Goal: Task Accomplishment & Management: Use online tool/utility

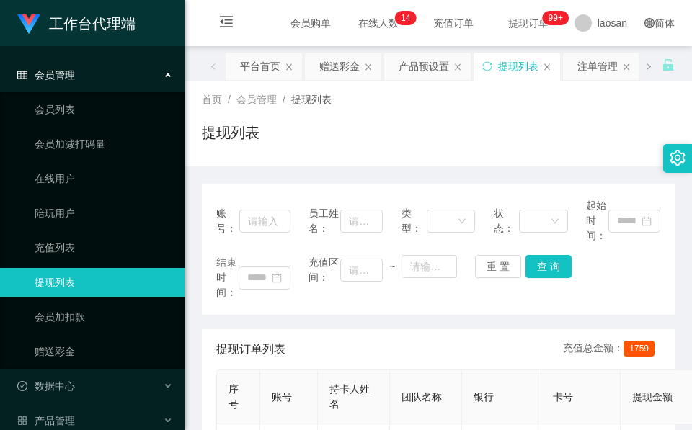
drag, startPoint x: 337, startPoint y: 74, endPoint x: 334, endPoint y: 87, distance: 13.5
click at [337, 74] on div "赠送彩金" at bounding box center [339, 66] width 40 height 27
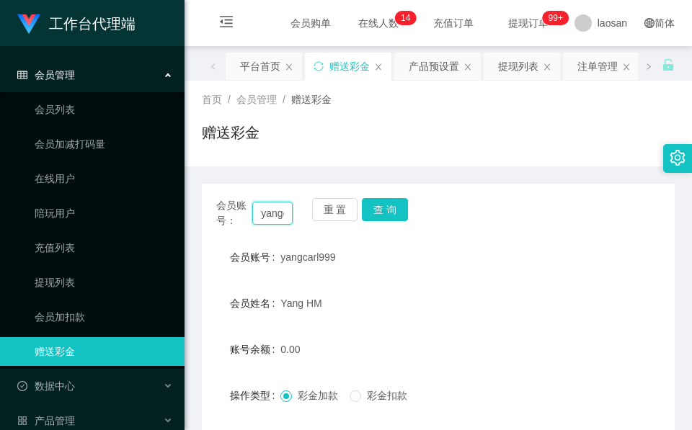
click at [278, 218] on input "yangcarl999" at bounding box center [272, 213] width 40 height 23
click at [277, 219] on input "yangcarl999" at bounding box center [272, 213] width 40 height 23
click at [397, 211] on button "查 询" at bounding box center [385, 209] width 46 height 23
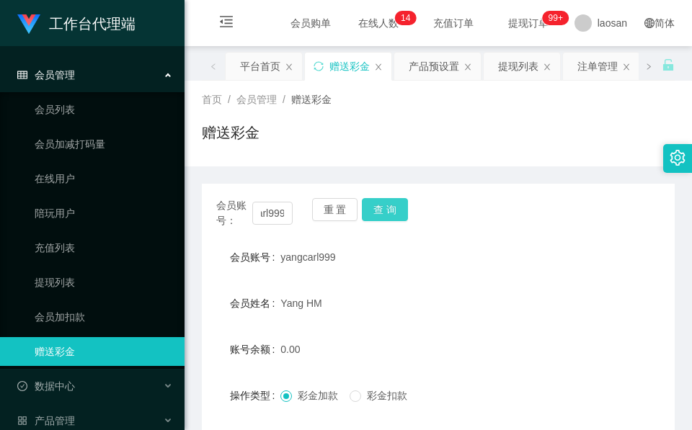
scroll to position [0, 0]
click at [397, 214] on div "会员账号： yangcarl999 重 置 查 询" at bounding box center [438, 213] width 473 height 30
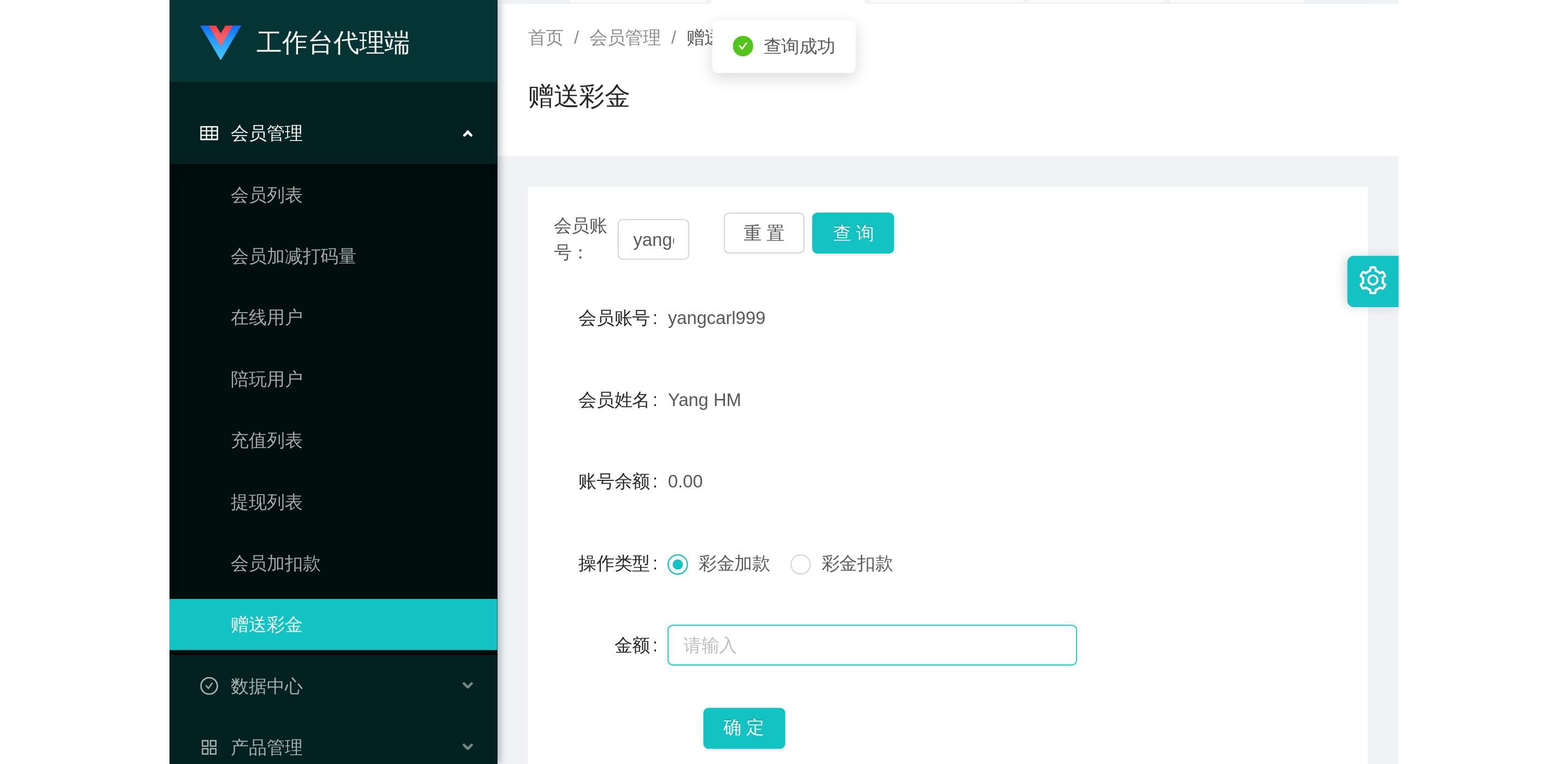
scroll to position [130, 0]
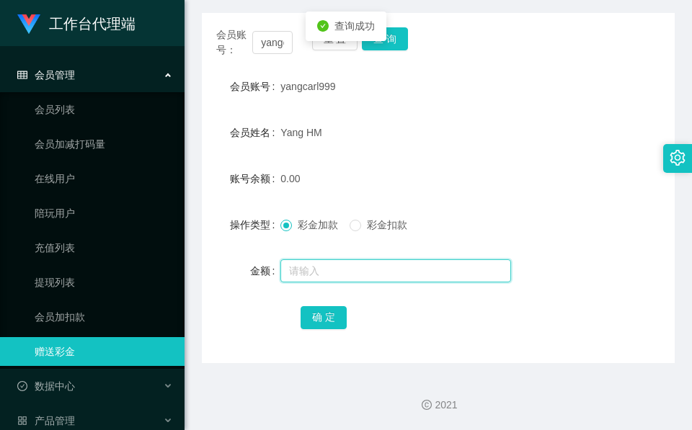
click at [348, 273] on input "text" at bounding box center [395, 271] width 231 height 23
click at [353, 269] on input "text" at bounding box center [395, 271] width 231 height 23
type input "40"
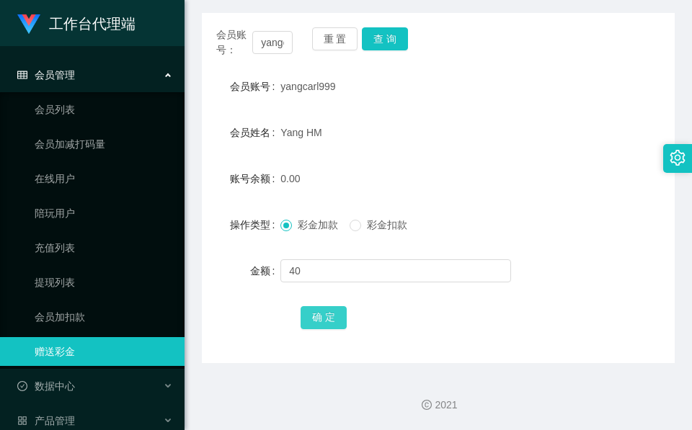
click at [305, 316] on button "确 定" at bounding box center [324, 317] width 46 height 23
click at [305, 316] on span "确 定" at bounding box center [324, 317] width 46 height 12
click at [376, 40] on button "查 询" at bounding box center [385, 38] width 46 height 23
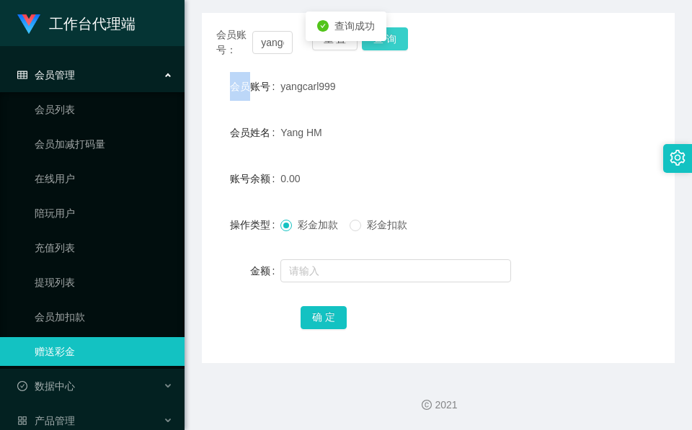
click at [376, 40] on div "重 置 查 询" at bounding box center [350, 42] width 76 height 30
click at [376, 40] on body "工作台代理端 会员管理 会员列表 会员加减打码量 在线用户 陪玩用户 充值列表 提现列表 会员加扣款 赠送彩金 数据中心 产品管理 注单管理 产品列表 产品预…" at bounding box center [346, 215] width 692 height 430
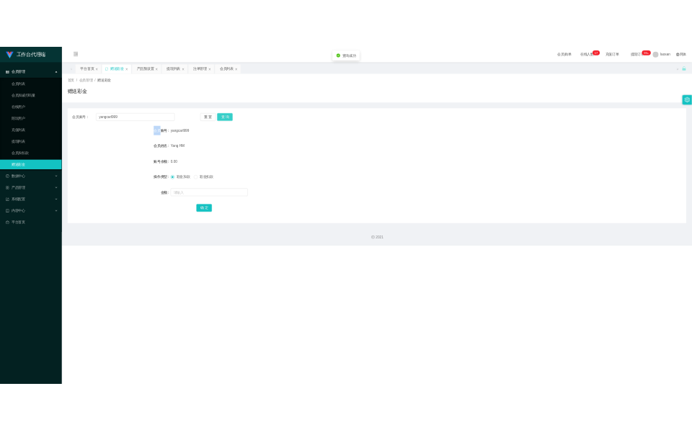
scroll to position [0, 0]
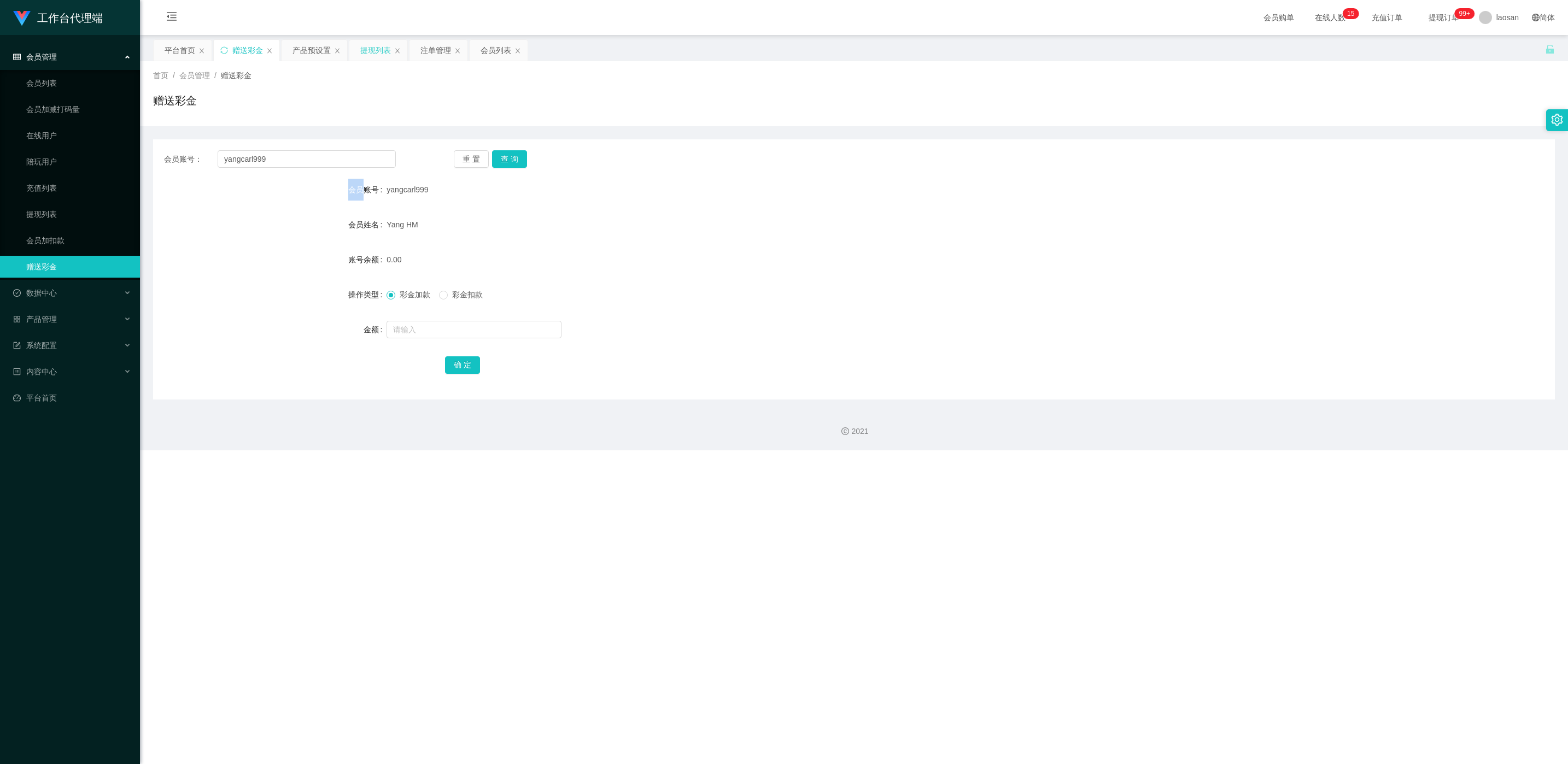
click at [369, 56] on div "提现列表" at bounding box center [375, 50] width 30 height 20
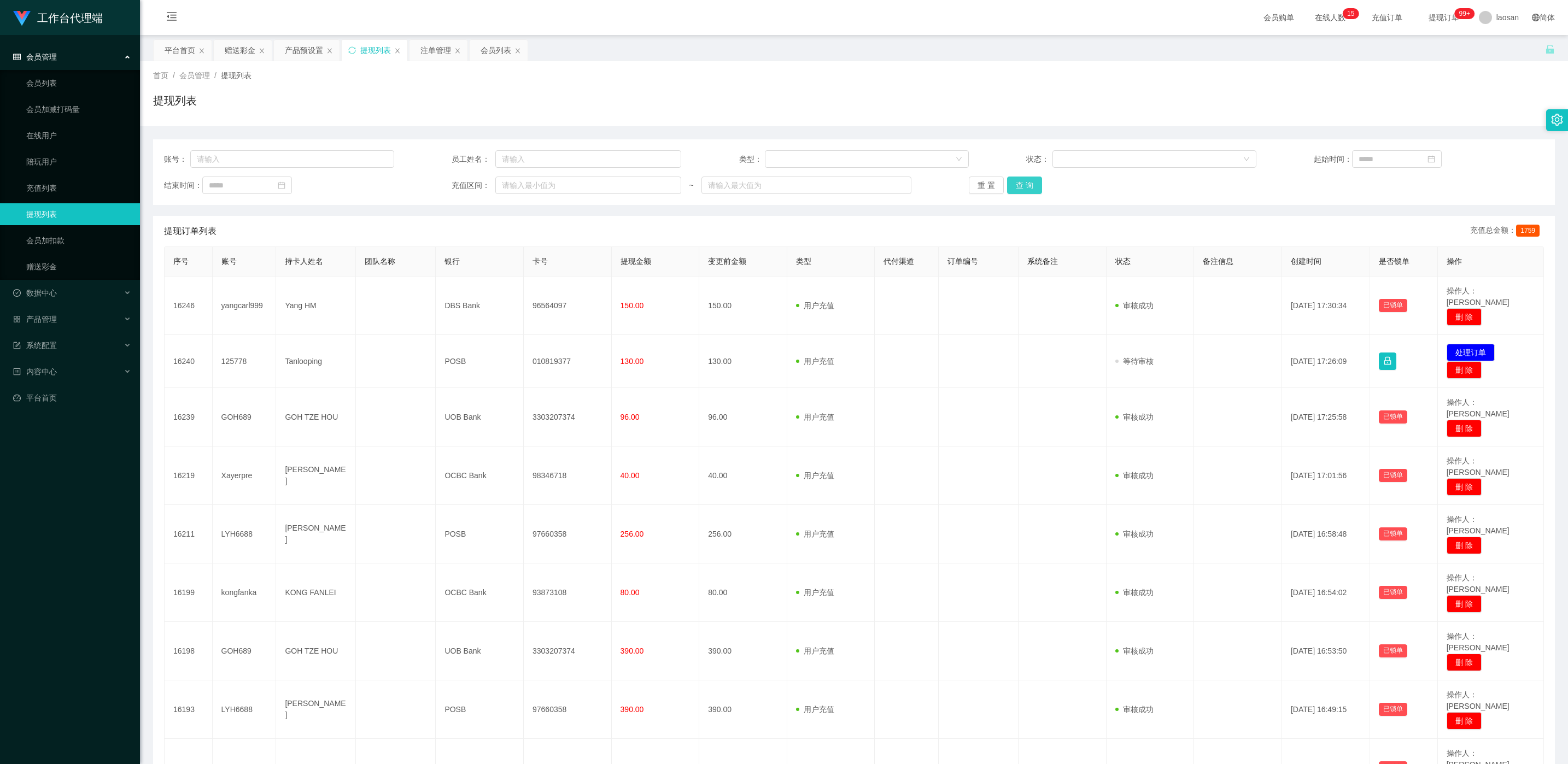
click at [524, 177] on button "查 询" at bounding box center [1024, 185] width 35 height 17
click at [524, 177] on div "重 置 查 询" at bounding box center [1084, 185] width 230 height 17
click at [524, 177] on button "查 询" at bounding box center [1024, 185] width 35 height 17
drag, startPoint x: 1460, startPoint y: 289, endPoint x: 1429, endPoint y: 289, distance: 31.0
click at [524, 289] on button "处理订单" at bounding box center [1470, 293] width 48 height 17
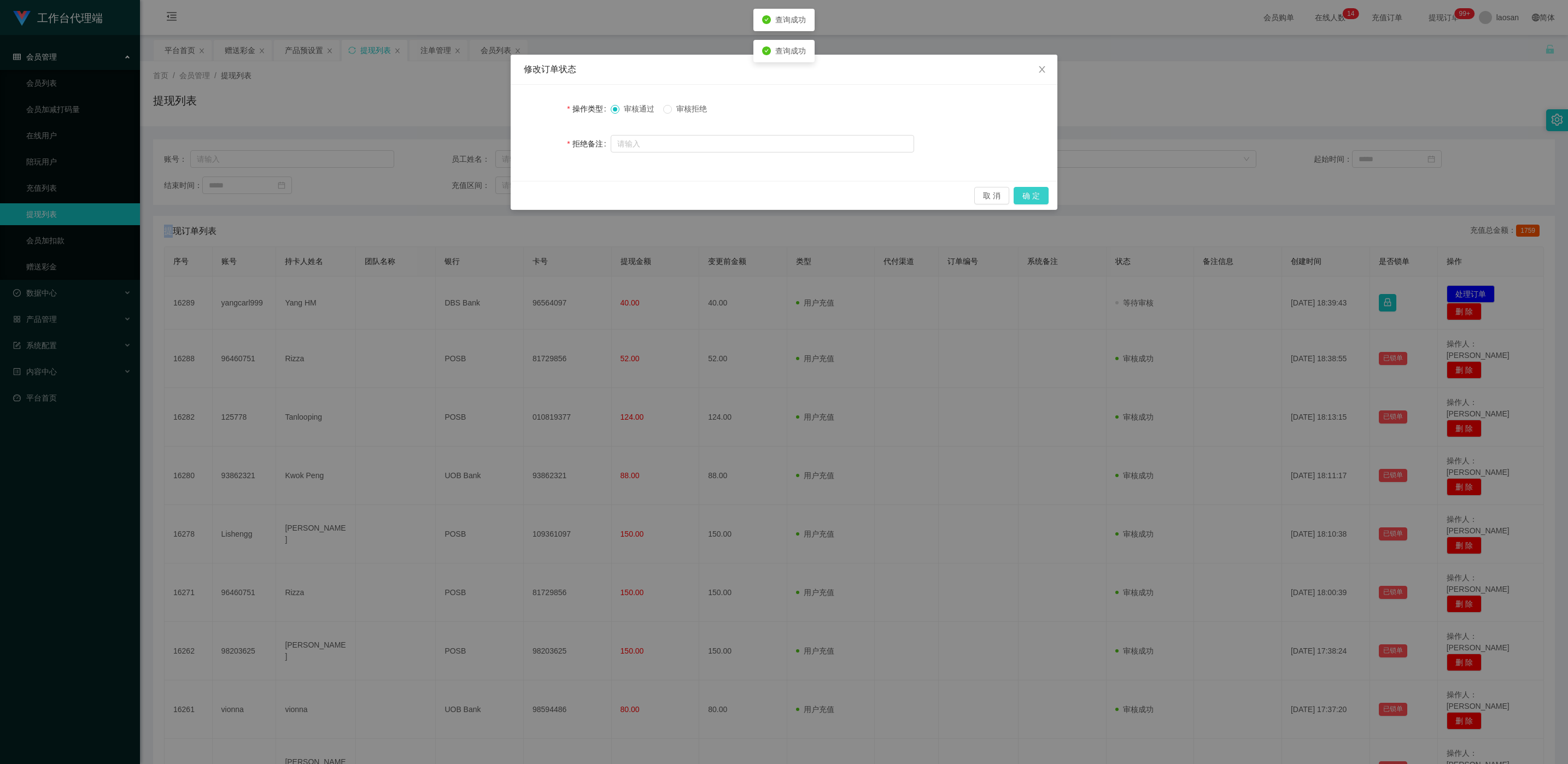
drag, startPoint x: 1035, startPoint y: 191, endPoint x: 1036, endPoint y: 202, distance: 11.0
click at [524, 191] on button "确 定" at bounding box center [1031, 196] width 35 height 17
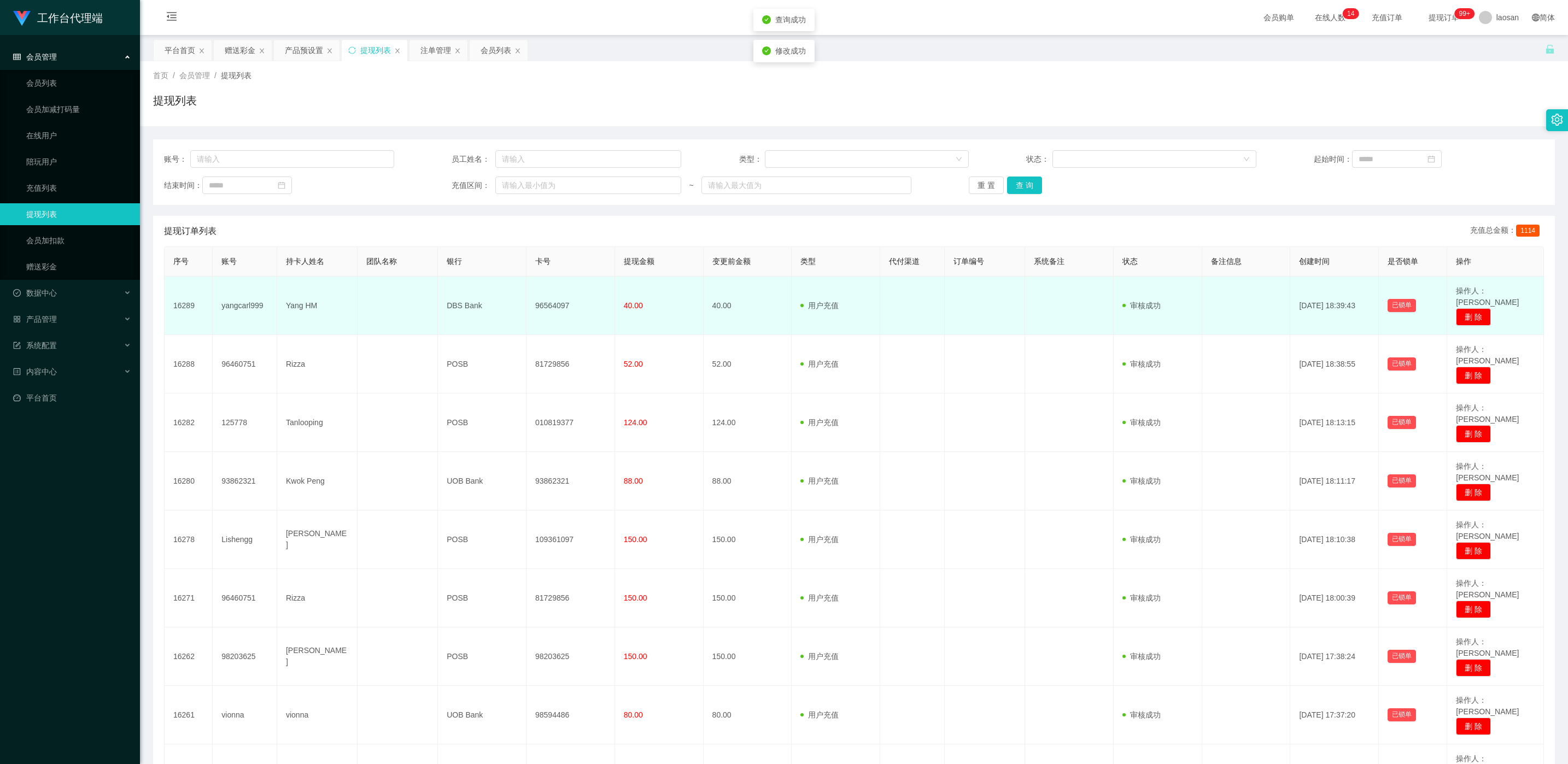
click at [524, 295] on td "96564097" at bounding box center [570, 305] width 89 height 58
copy td "96564097"
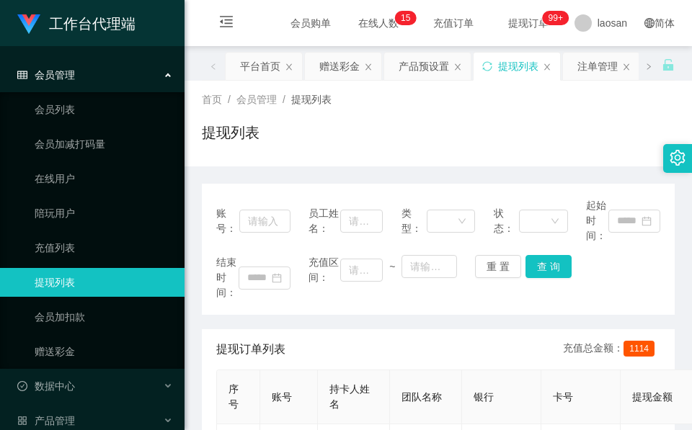
click at [366, 154] on div "提现列表" at bounding box center [438, 138] width 473 height 33
click at [361, 78] on div "赠送彩金" at bounding box center [343, 66] width 76 height 27
click at [349, 67] on div "赠送彩金" at bounding box center [339, 66] width 40 height 27
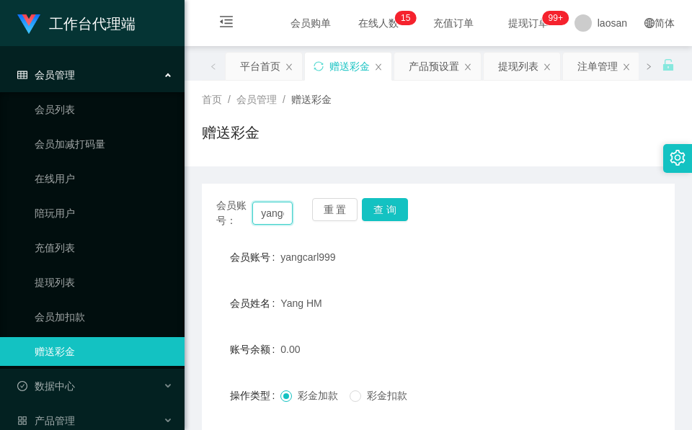
click at [278, 214] on input "yangcarl999" at bounding box center [272, 213] width 40 height 23
paste input "Pika334466"
type input "Pika334466"
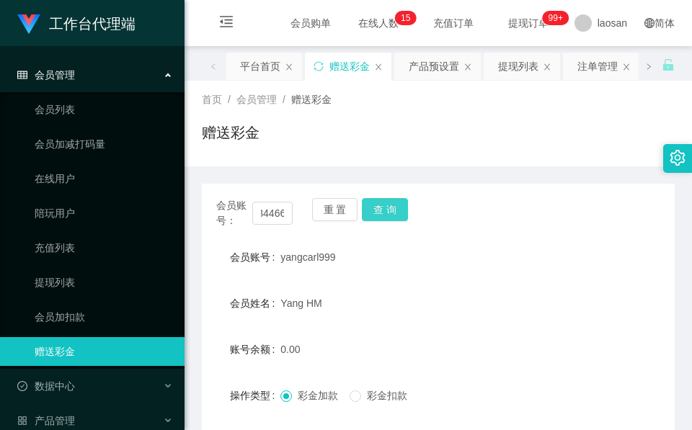
click at [390, 204] on button "查 询" at bounding box center [385, 209] width 46 height 23
click at [390, 204] on div "会员账号： Pika334466 重 置 查 询" at bounding box center [438, 213] width 473 height 30
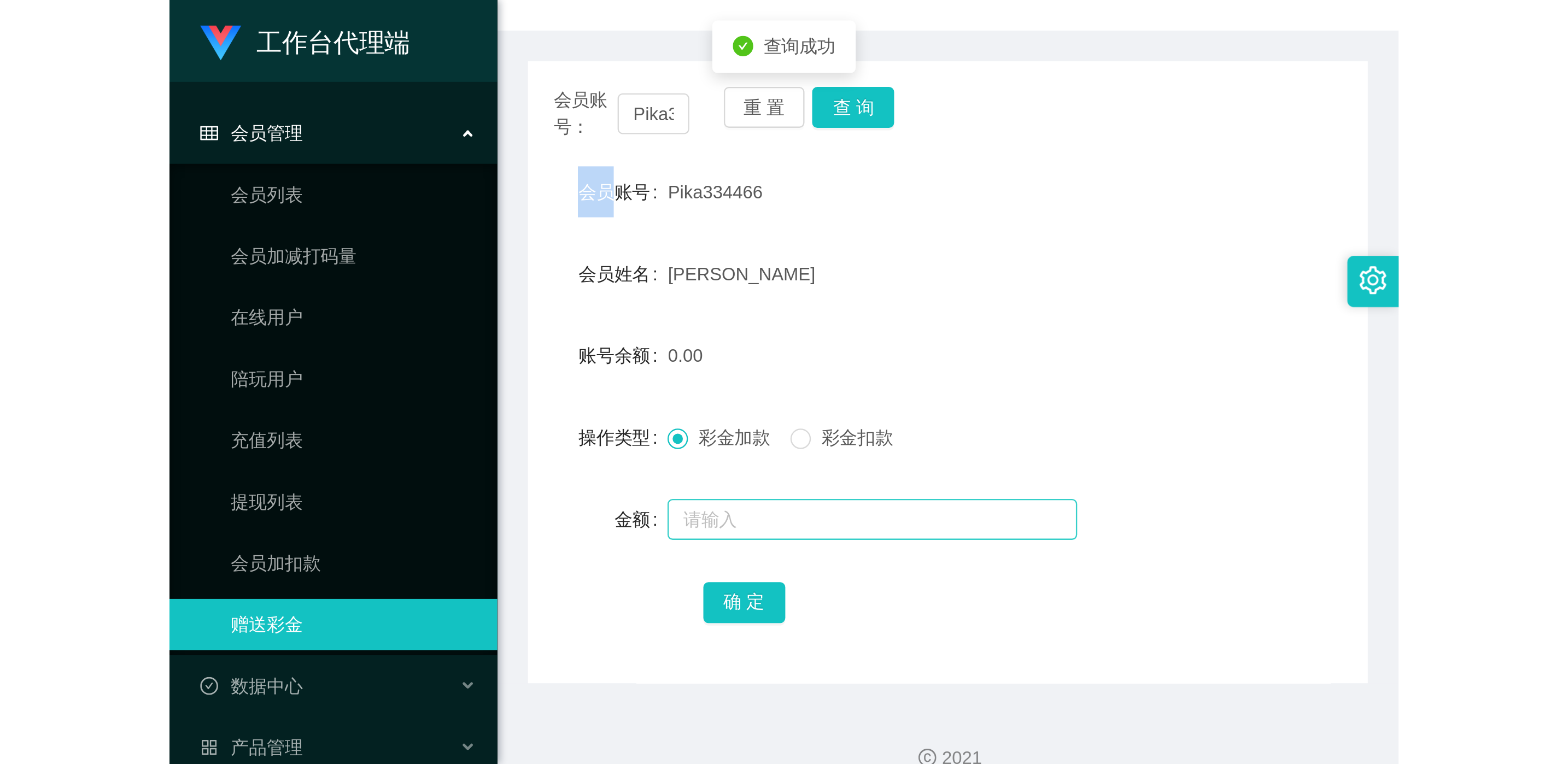
scroll to position [130, 0]
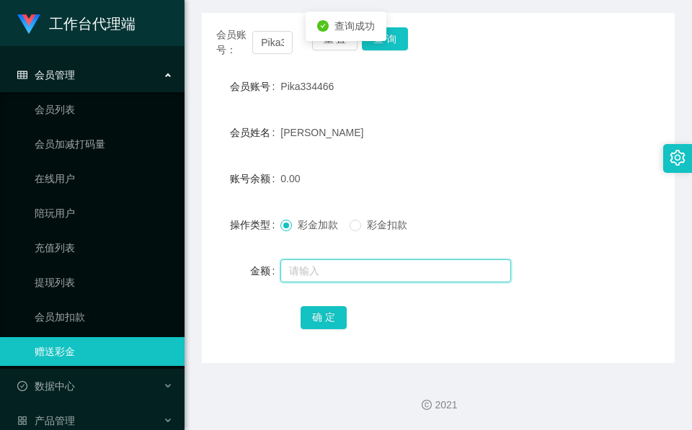
click at [348, 260] on input "text" at bounding box center [395, 271] width 231 height 23
type input "120"
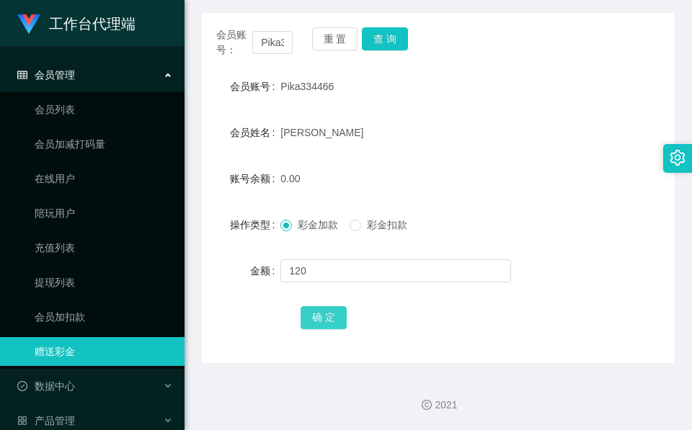
click at [320, 320] on button "确 定" at bounding box center [324, 317] width 46 height 23
click at [398, 43] on button "查 询" at bounding box center [385, 38] width 46 height 23
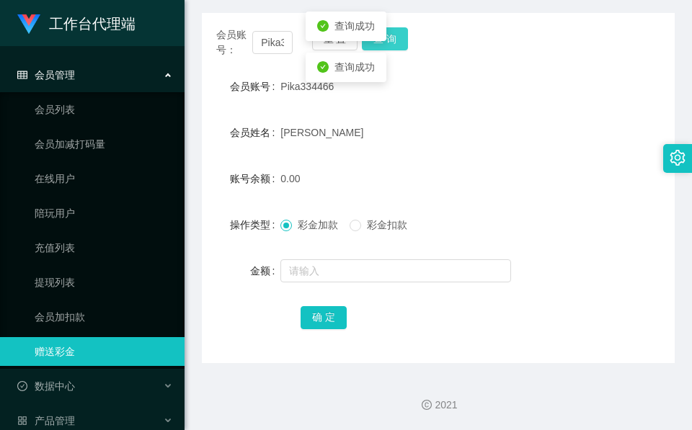
click at [398, 43] on button "查 询" at bounding box center [385, 38] width 46 height 23
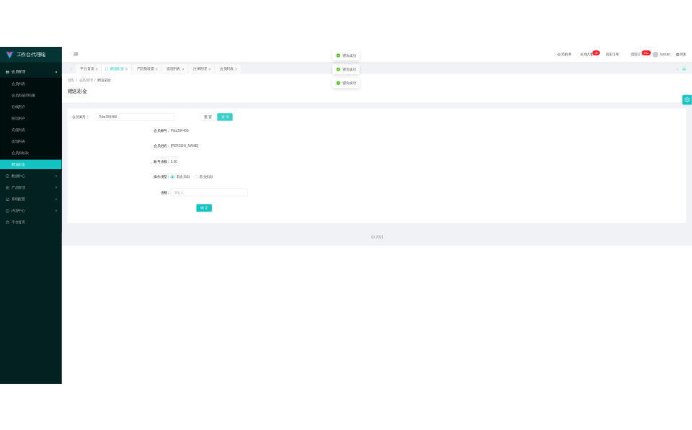
scroll to position [0, 0]
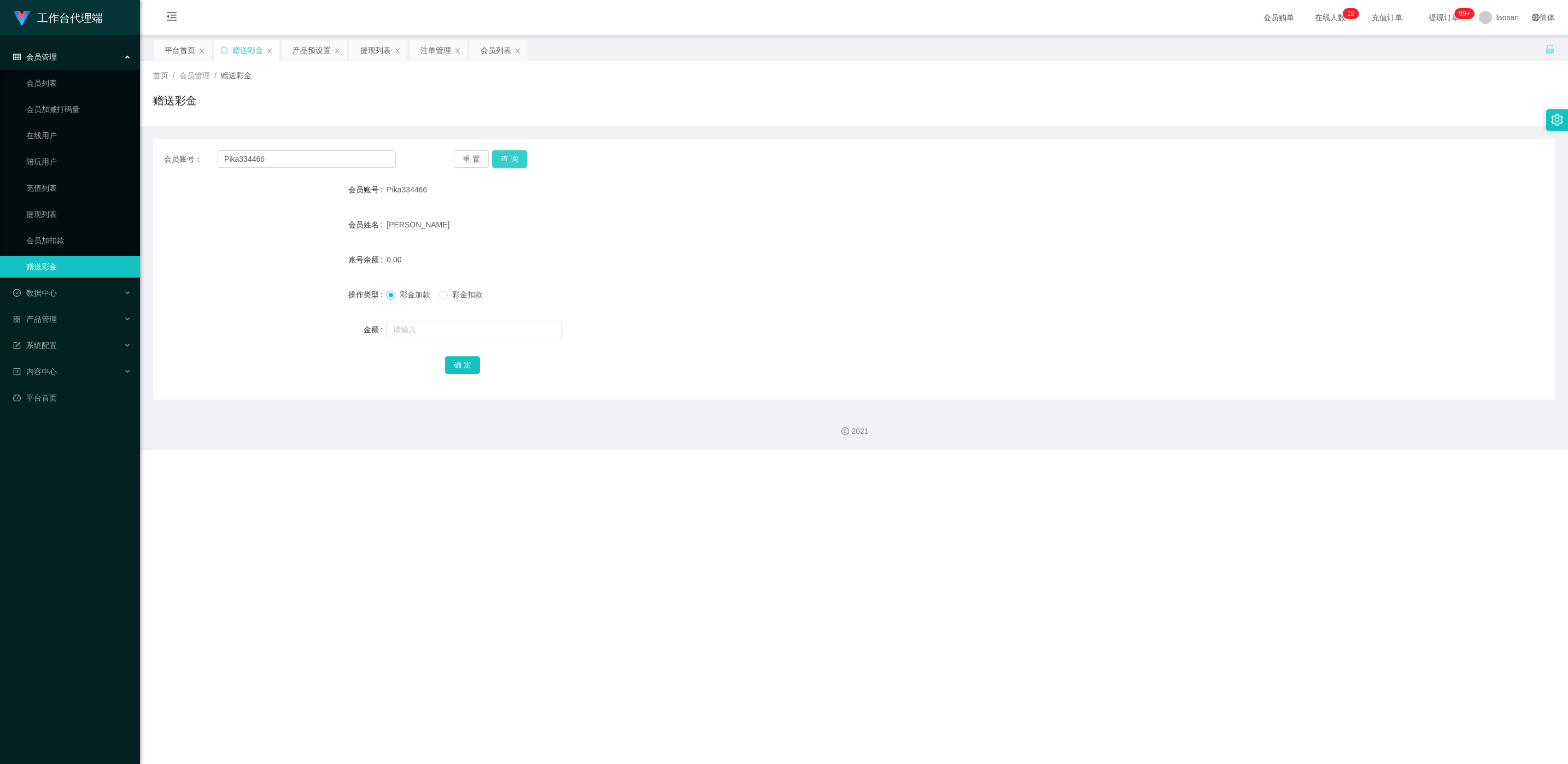
click at [503, 150] on button "查 询" at bounding box center [510, 158] width 35 height 17
click at [375, 46] on div "提现列表" at bounding box center [375, 50] width 30 height 20
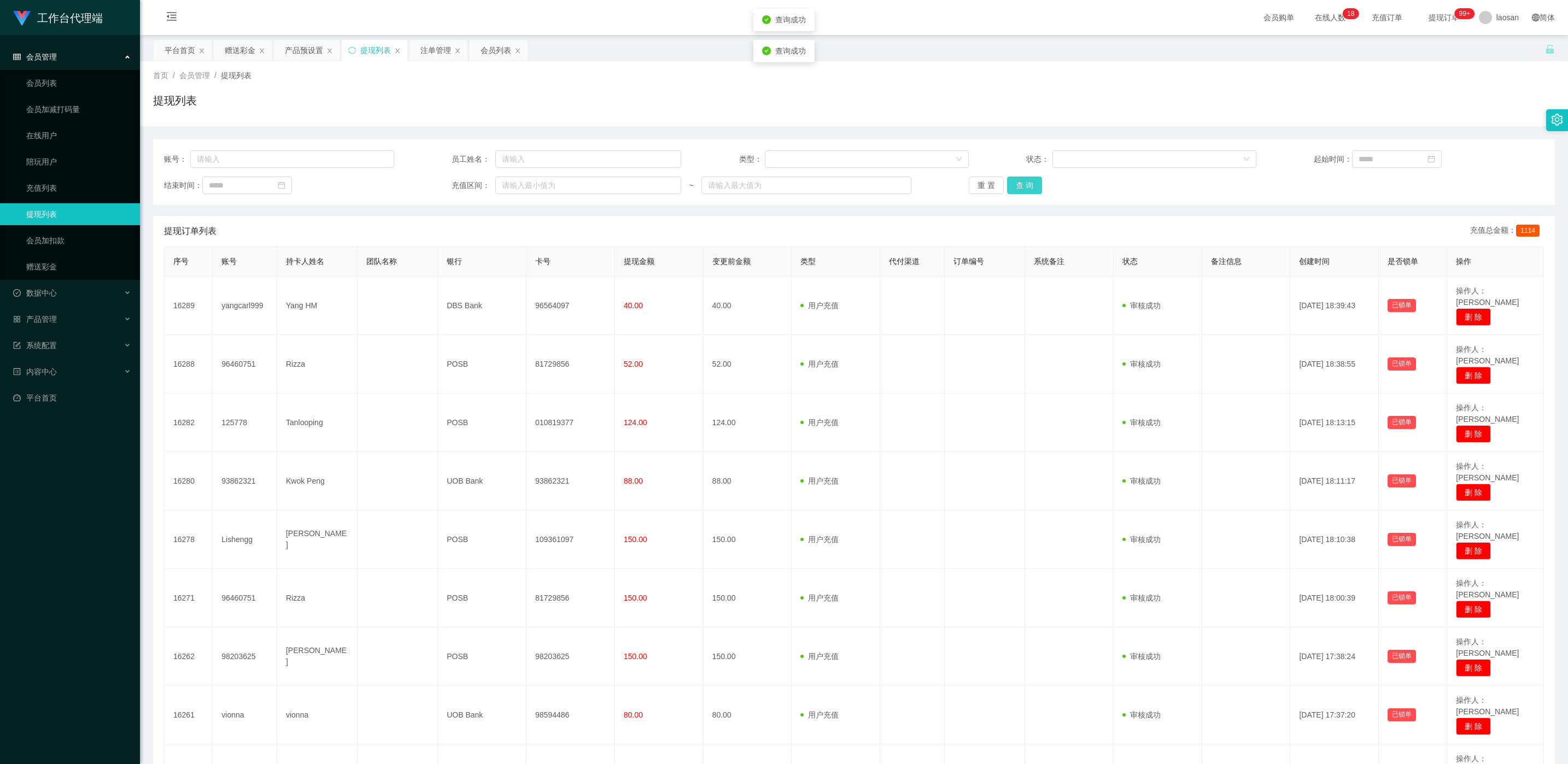
click at [524, 183] on button "查 询" at bounding box center [1024, 185] width 35 height 17
click at [524, 183] on div "重 置 查 询" at bounding box center [1084, 185] width 230 height 17
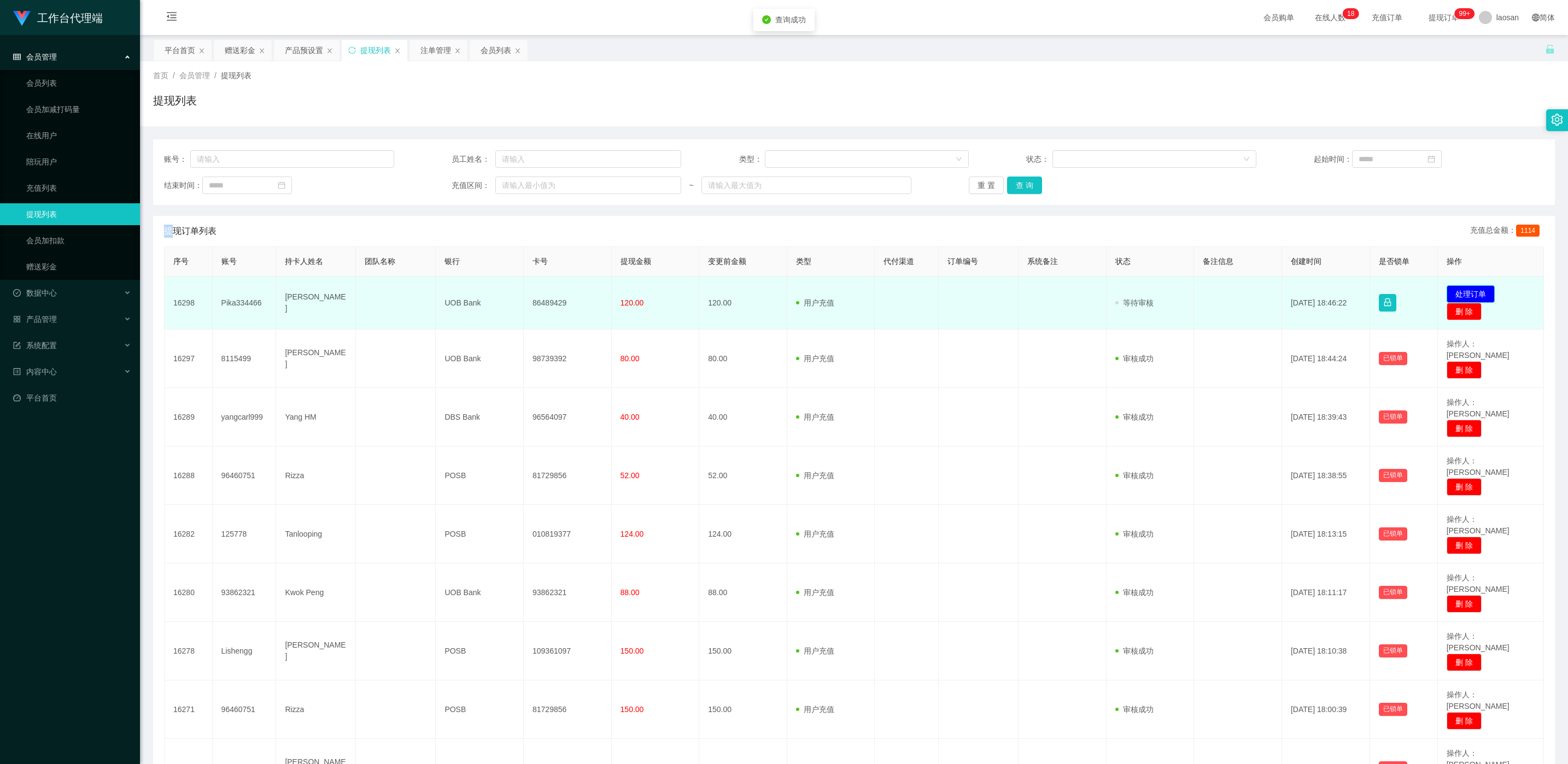
click at [524, 293] on button "处理订单" at bounding box center [1470, 293] width 48 height 17
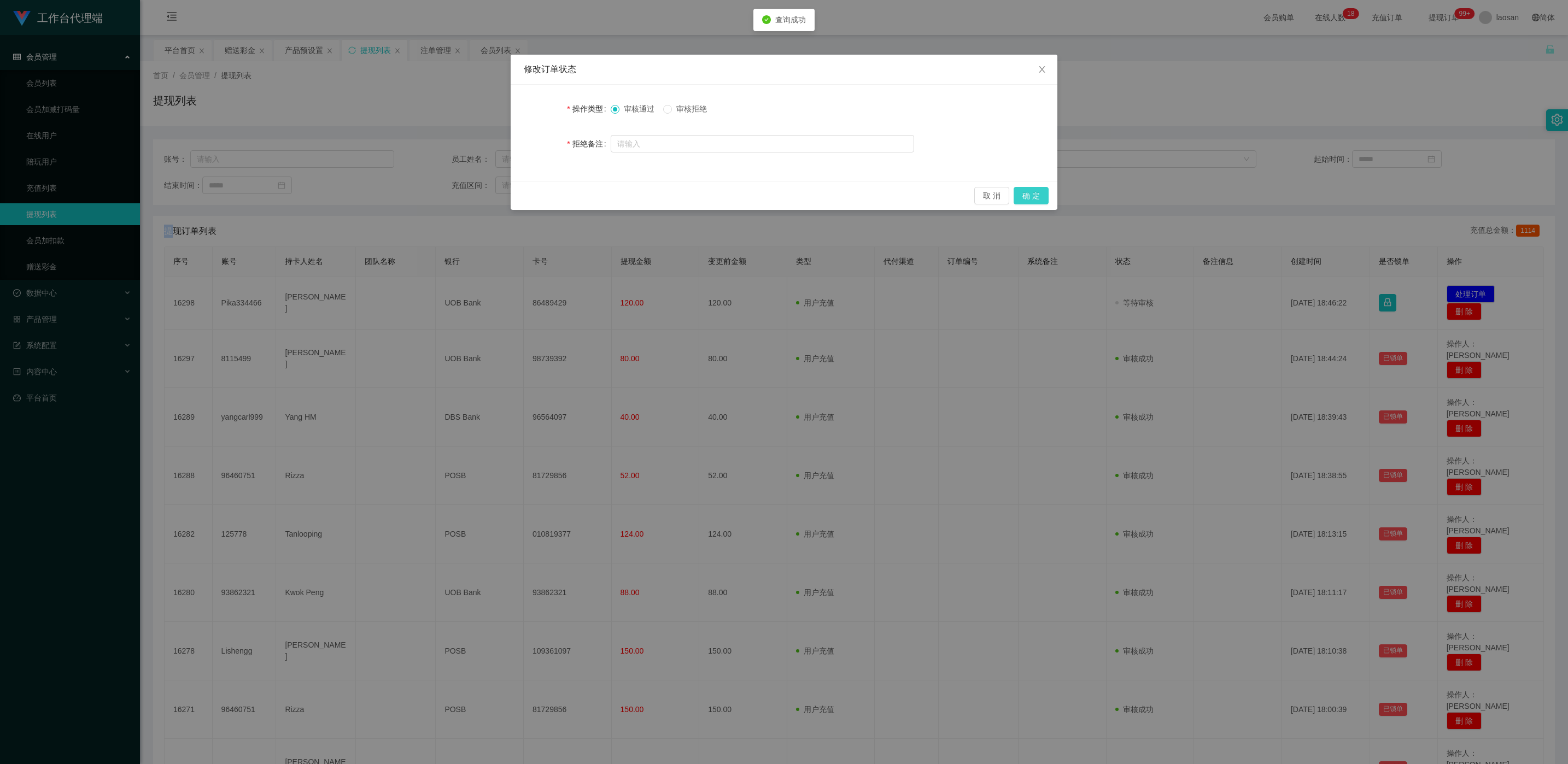
drag, startPoint x: 1039, startPoint y: 194, endPoint x: 963, endPoint y: 283, distance: 117.0
click at [524, 194] on button "确 定" at bounding box center [1031, 196] width 35 height 17
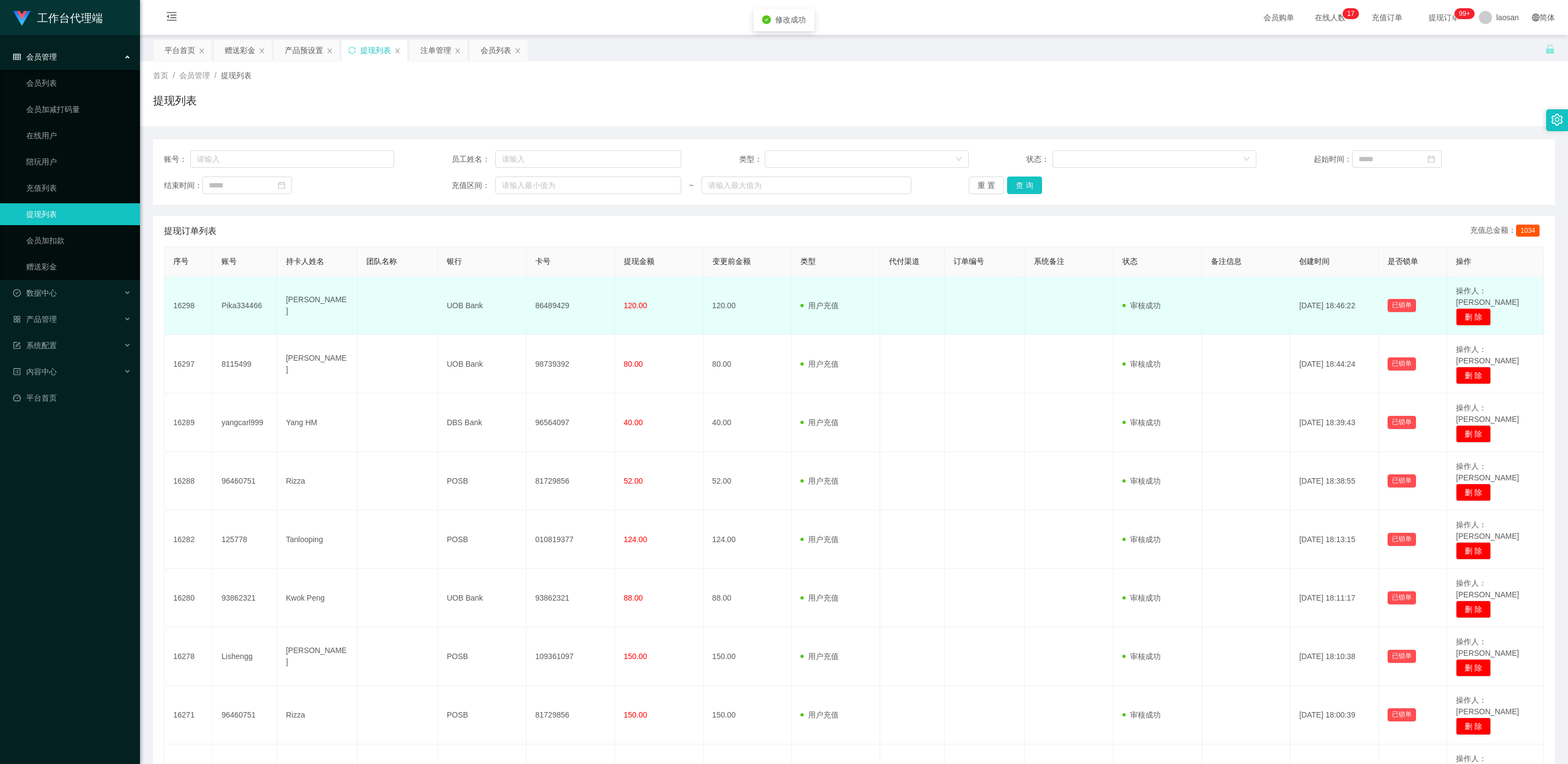
click at [524, 303] on td "86489429" at bounding box center [570, 305] width 89 height 58
copy td "86489429"
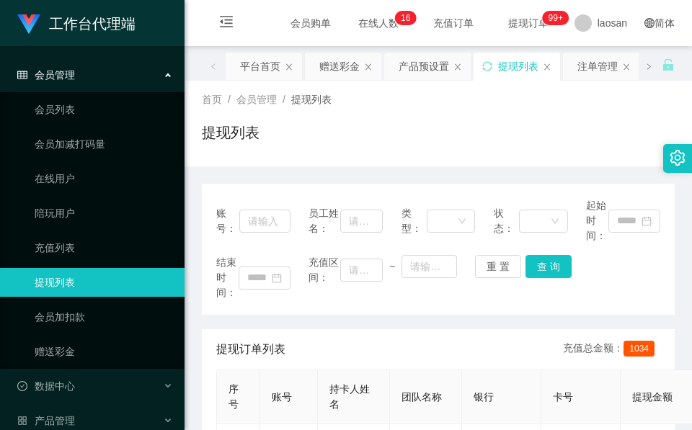
click at [286, 113] on div "首页 / 会员管理 / 提现列表 / 提现列表" at bounding box center [438, 123] width 473 height 63
click at [338, 58] on div "赠送彩金" at bounding box center [339, 66] width 40 height 27
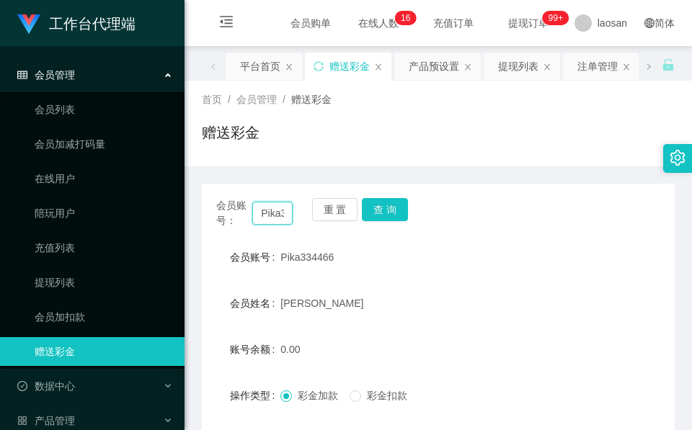
click at [278, 202] on input "Pika334466" at bounding box center [272, 213] width 40 height 23
paste input "wing"
type input "wing"
click at [375, 200] on button "查 询" at bounding box center [385, 209] width 46 height 23
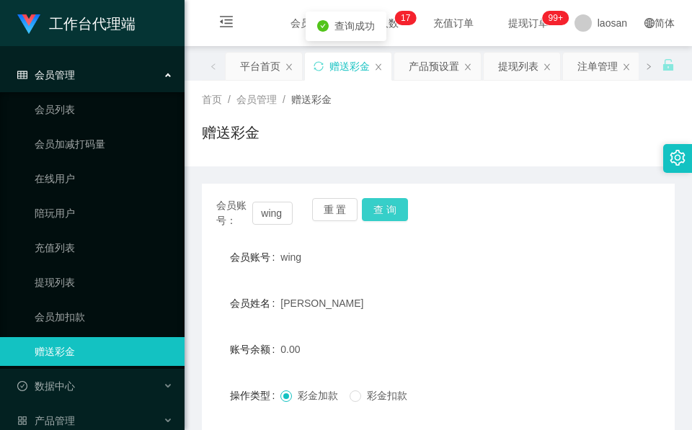
click at [375, 200] on button "查 询" at bounding box center [385, 209] width 46 height 23
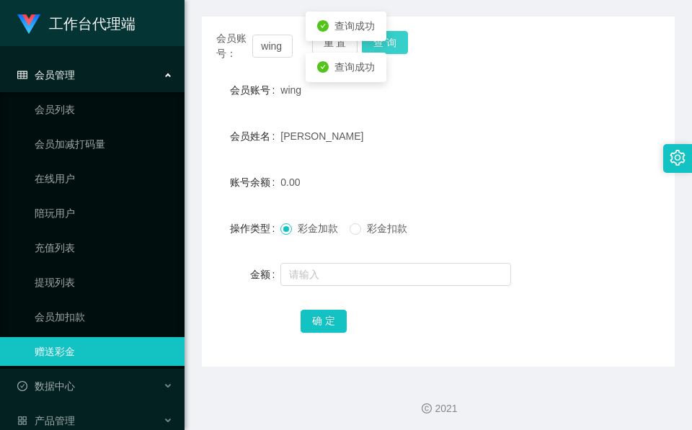
scroll to position [171, 0]
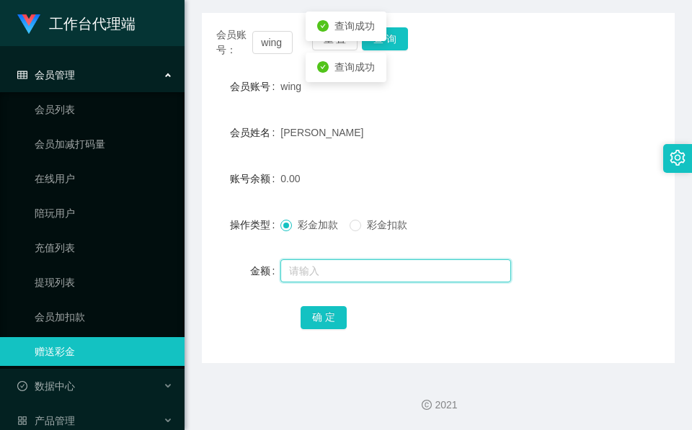
click at [346, 265] on input "text" at bounding box center [395, 271] width 231 height 23
type input "112"
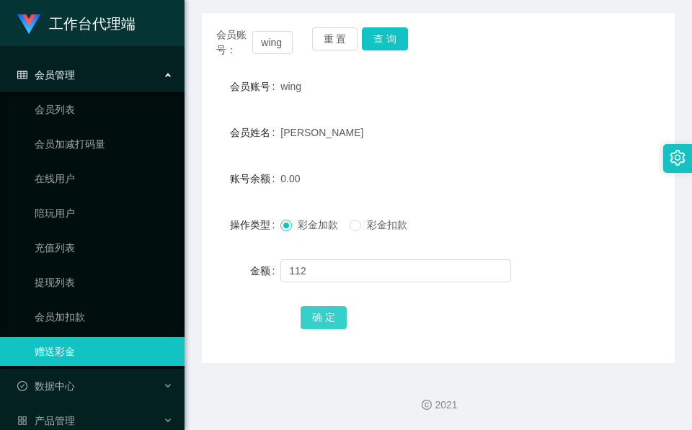
click at [301, 321] on button "确 定" at bounding box center [324, 317] width 46 height 23
click at [275, 50] on input "wing" at bounding box center [272, 42] width 40 height 23
paste input "Tanahle"
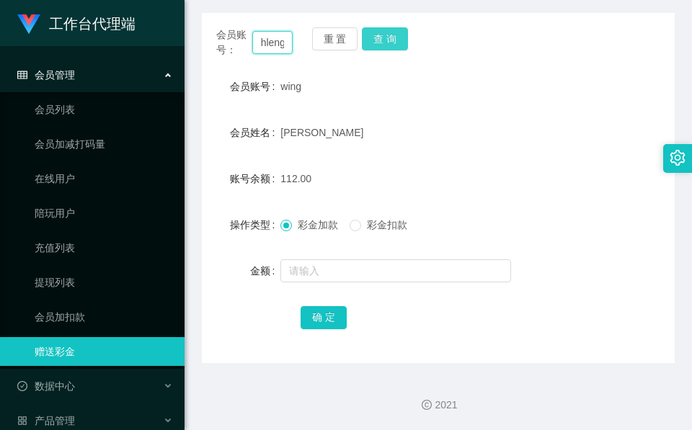
type input "Tanahleng"
click at [386, 39] on button "查 询" at bounding box center [385, 38] width 46 height 23
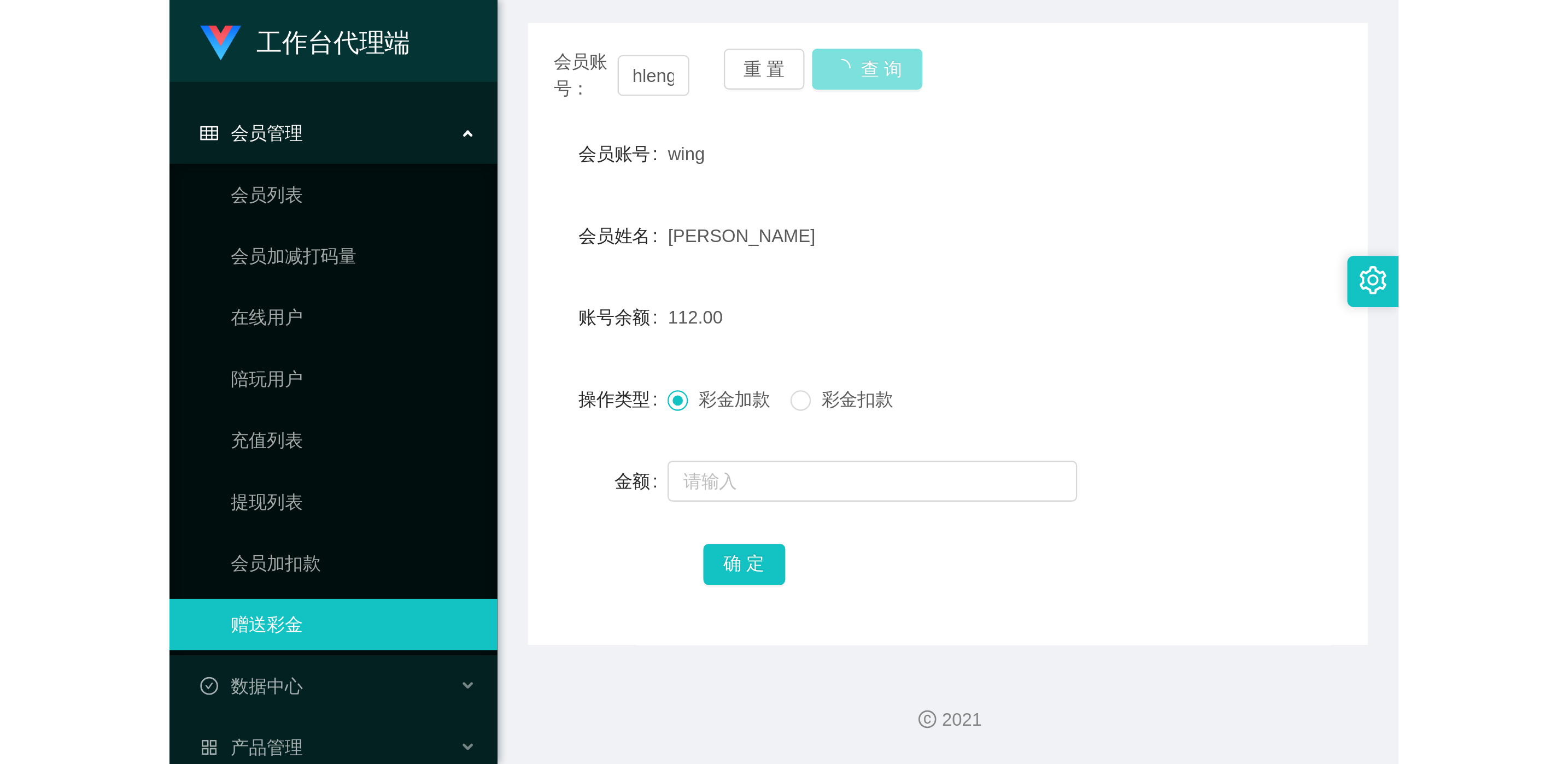
scroll to position [0, 0]
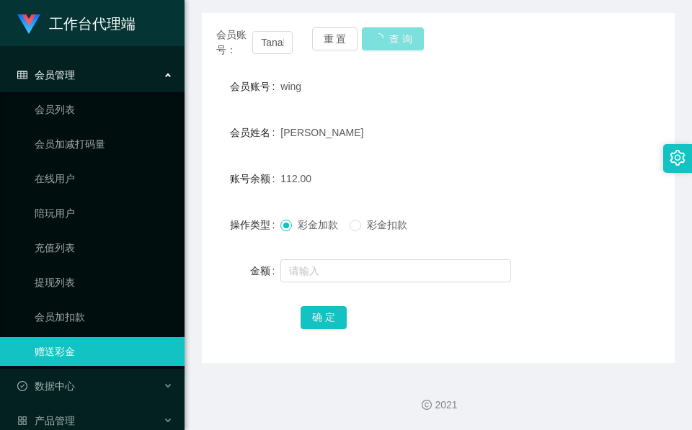
click at [386, 39] on button "查 询" at bounding box center [393, 38] width 62 height 23
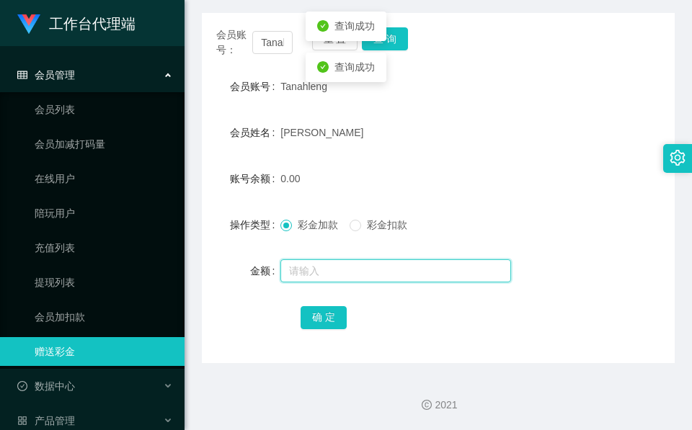
click at [340, 270] on input "text" at bounding box center [395, 271] width 231 height 23
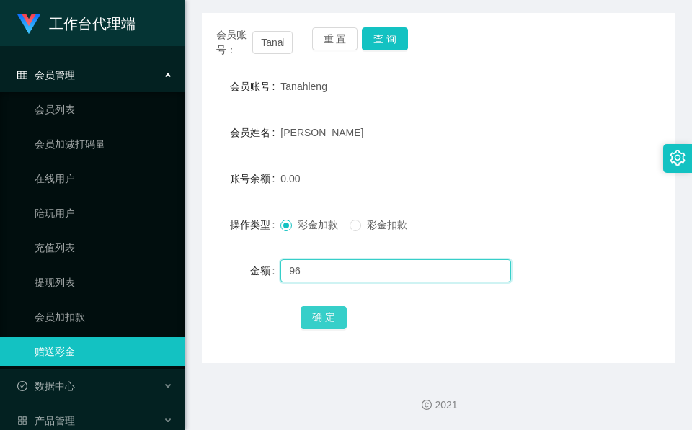
type input "96"
click at [312, 320] on button "确 定" at bounding box center [324, 317] width 46 height 23
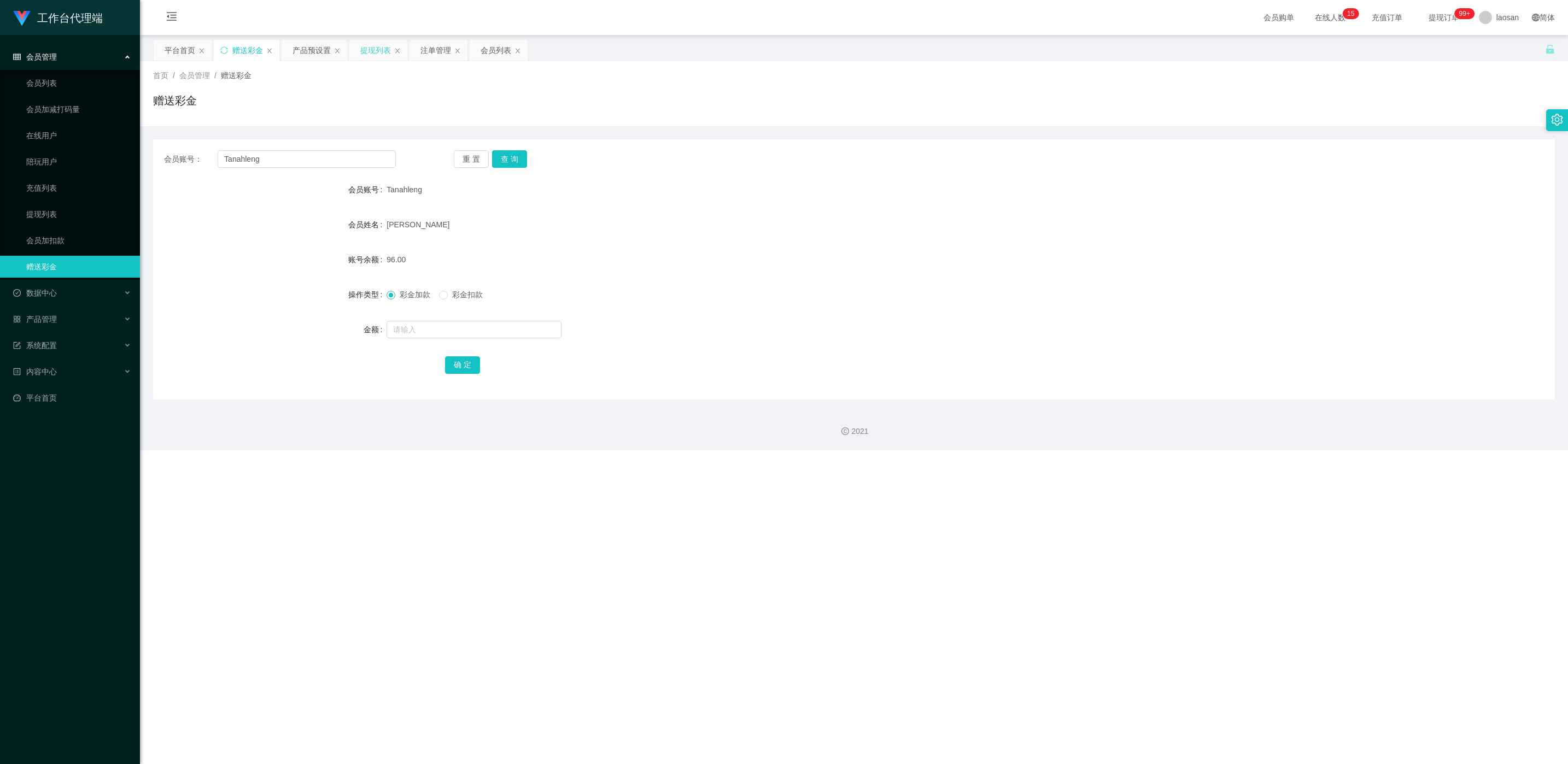
click at [379, 55] on div "提现列表" at bounding box center [375, 50] width 30 height 20
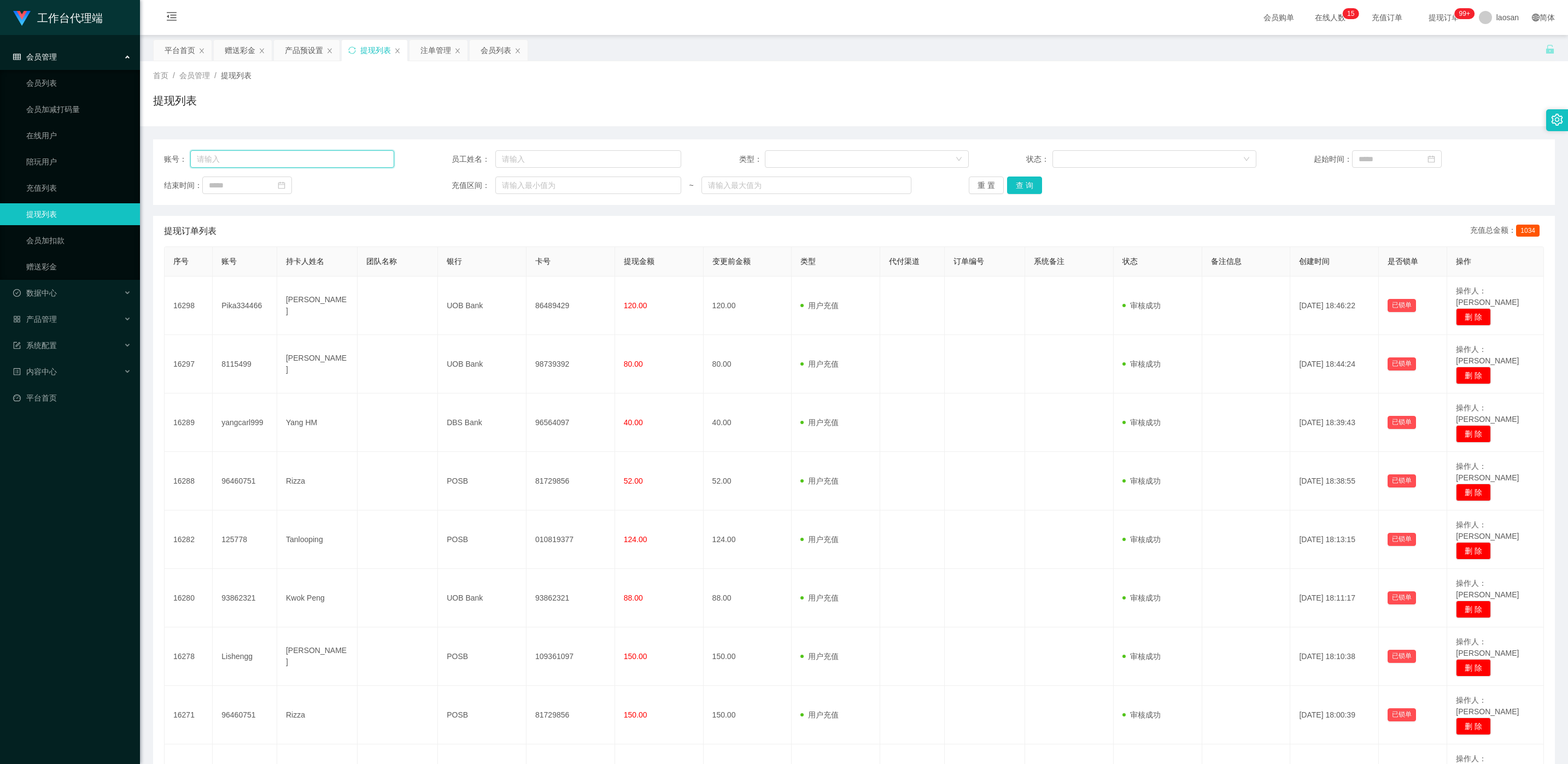
click at [333, 160] on input "text" at bounding box center [292, 158] width 204 height 17
paste input "wing"
type input "wing"
click at [524, 179] on button "查 询" at bounding box center [1024, 185] width 35 height 17
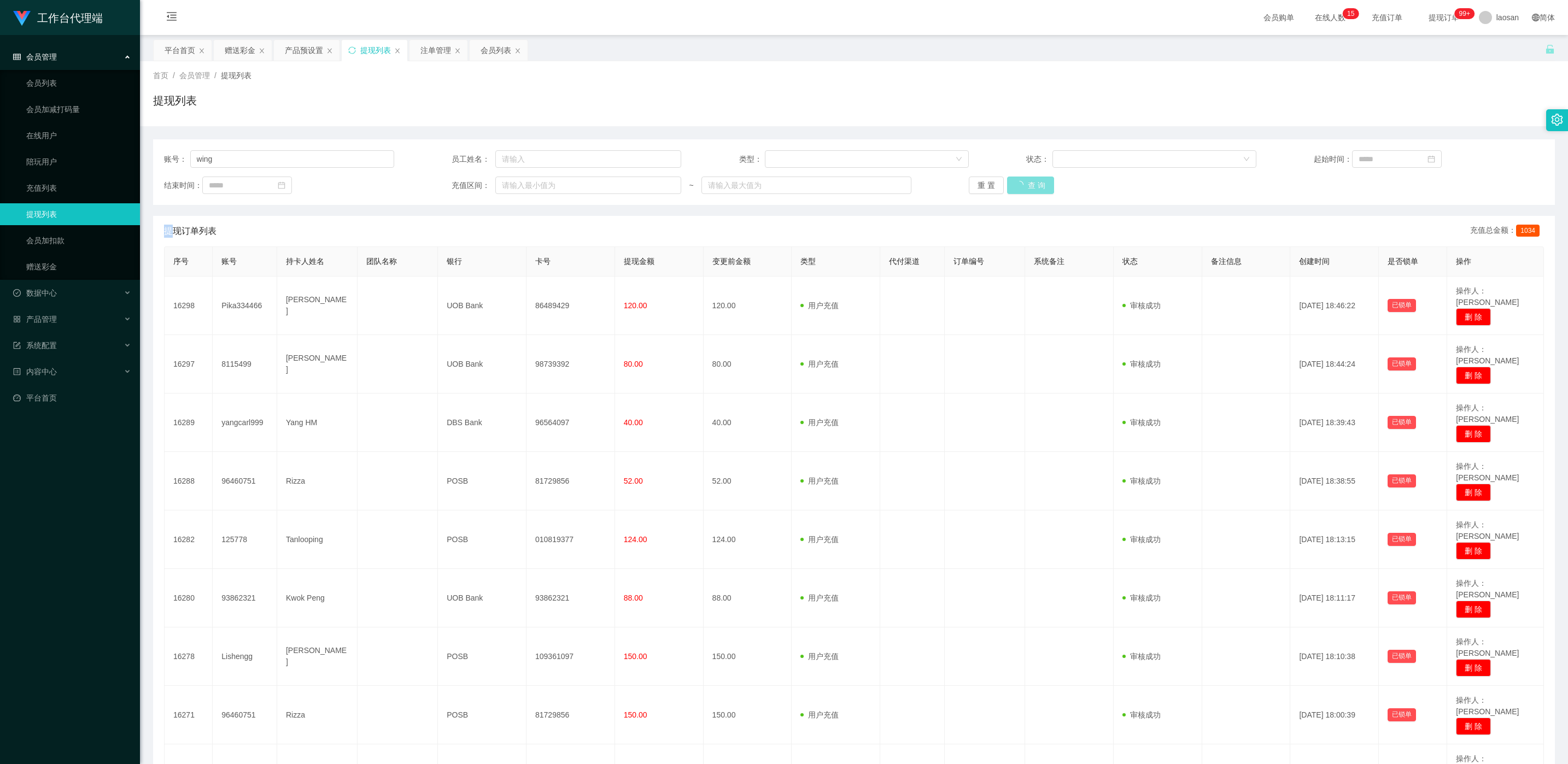
click at [524, 179] on div "重 置 查 询" at bounding box center [1084, 185] width 230 height 17
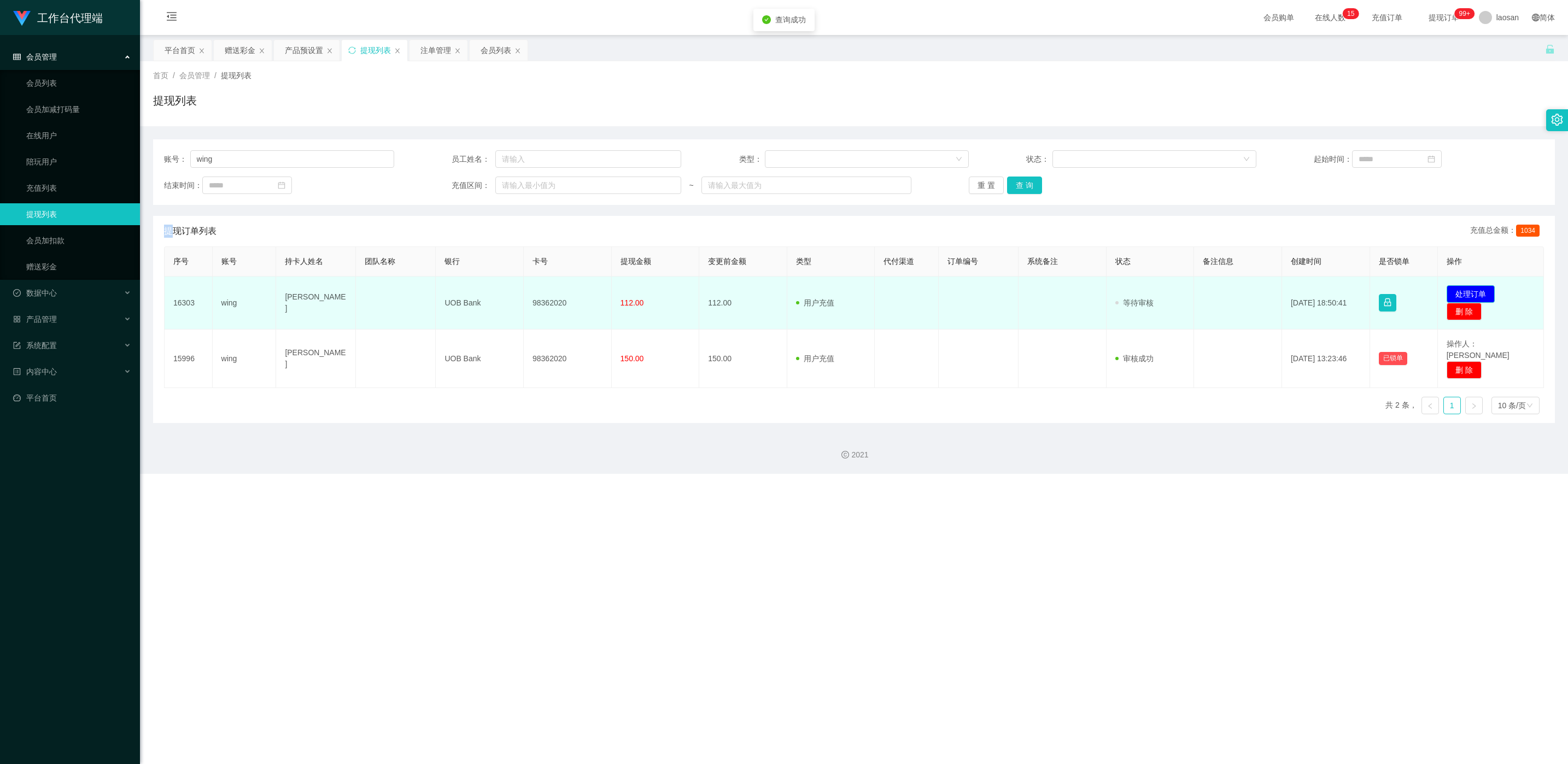
click at [524, 286] on button "处理订单" at bounding box center [1470, 293] width 48 height 17
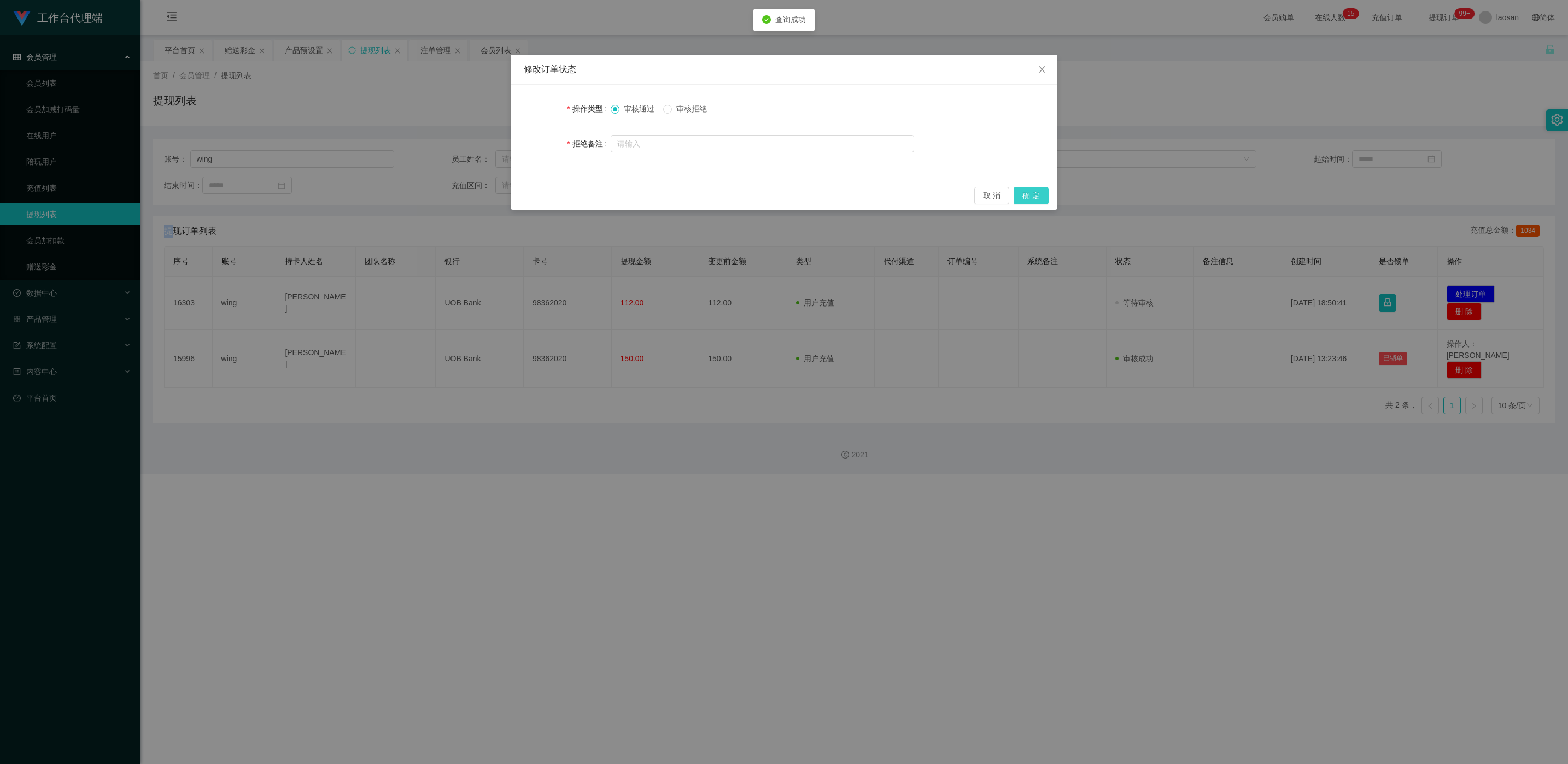
click at [524, 195] on button "确 定" at bounding box center [1031, 196] width 35 height 17
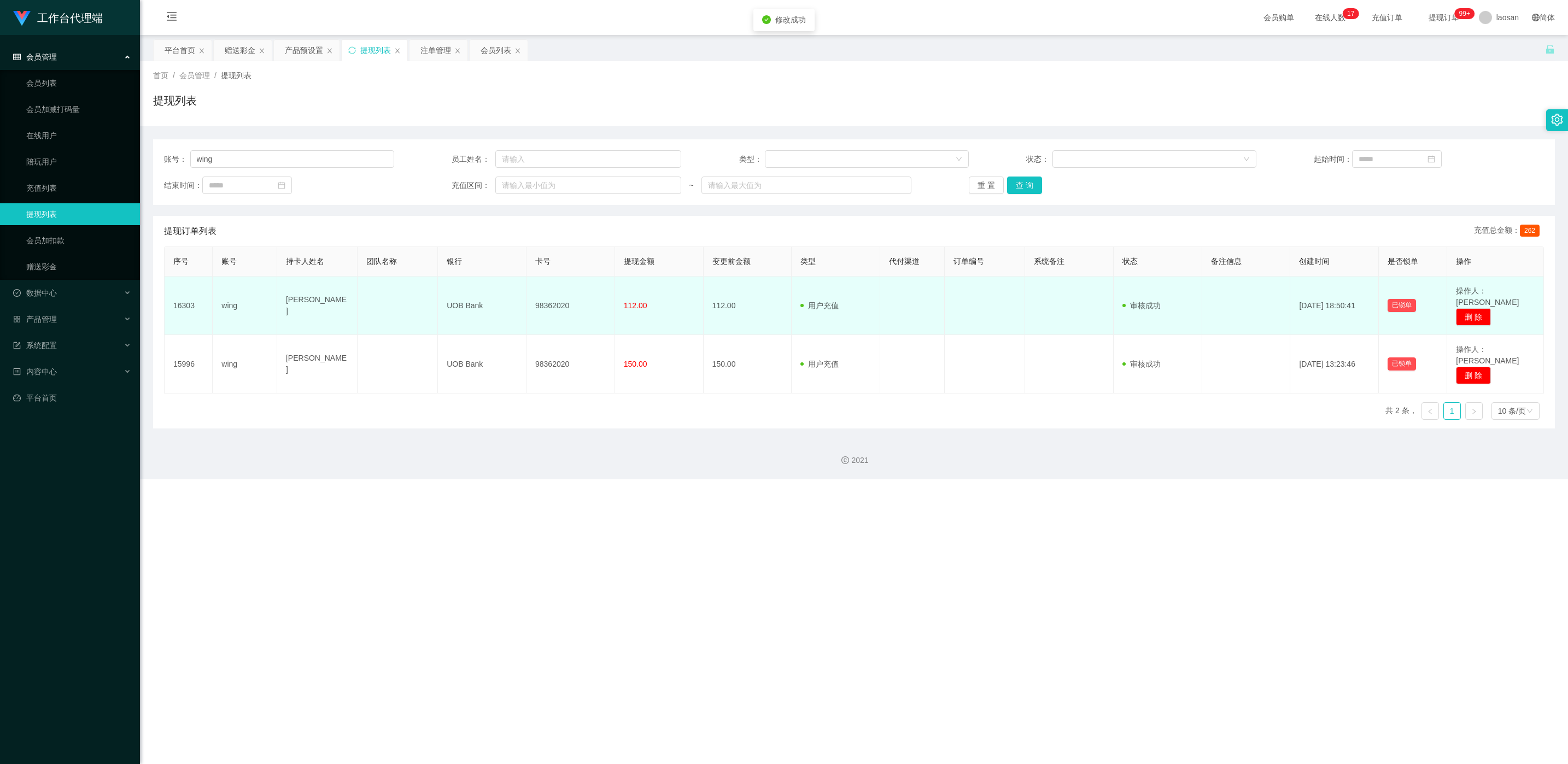
click at [524, 302] on td "98362020" at bounding box center [570, 305] width 89 height 58
copy td "98362020"
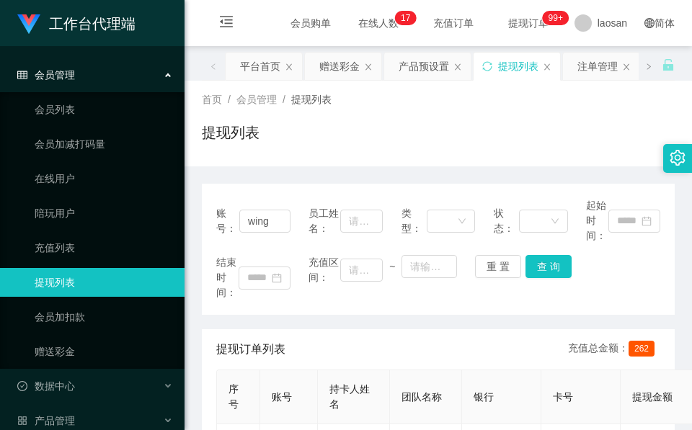
click at [381, 104] on div "首页 / 会员管理 / 提现列表 /" at bounding box center [438, 99] width 473 height 15
click at [347, 69] on div "赠送彩金" at bounding box center [339, 66] width 40 height 27
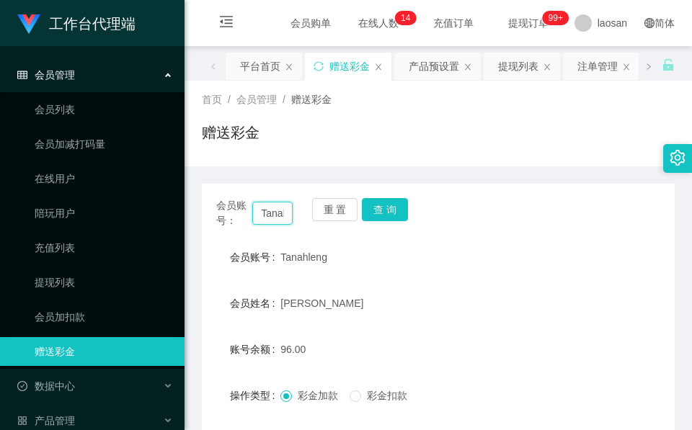
click at [275, 217] on input "Tanahleng" at bounding box center [272, 213] width 40 height 23
click at [398, 198] on button "查 询" at bounding box center [385, 209] width 46 height 23
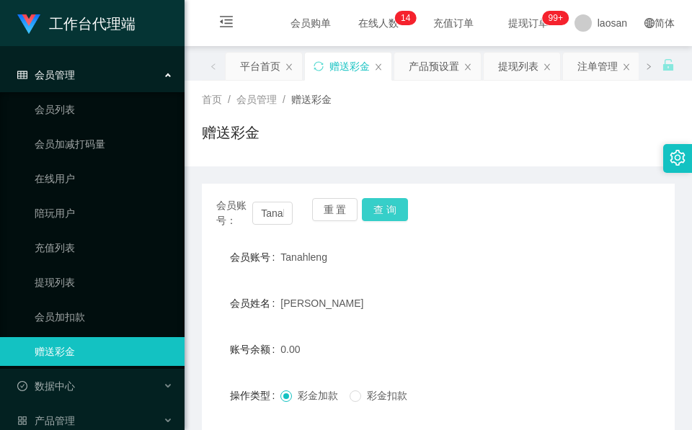
click at [398, 198] on button "查 询" at bounding box center [385, 209] width 46 height 23
click at [398, 198] on div "会员账号： Tanahleng 重 置 查 询" at bounding box center [438, 213] width 473 height 30
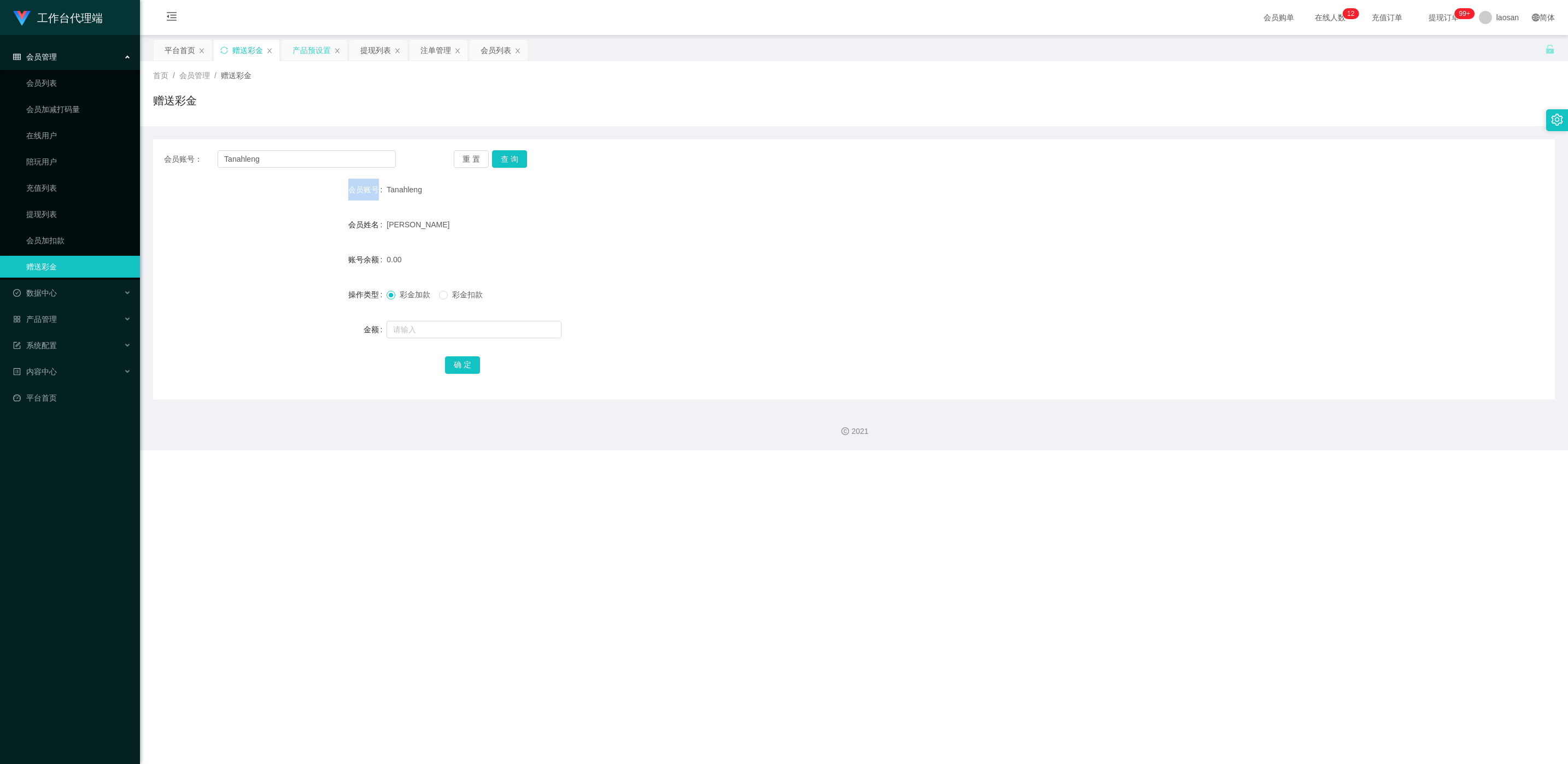
click at [297, 55] on div "产品预设置" at bounding box center [312, 50] width 38 height 20
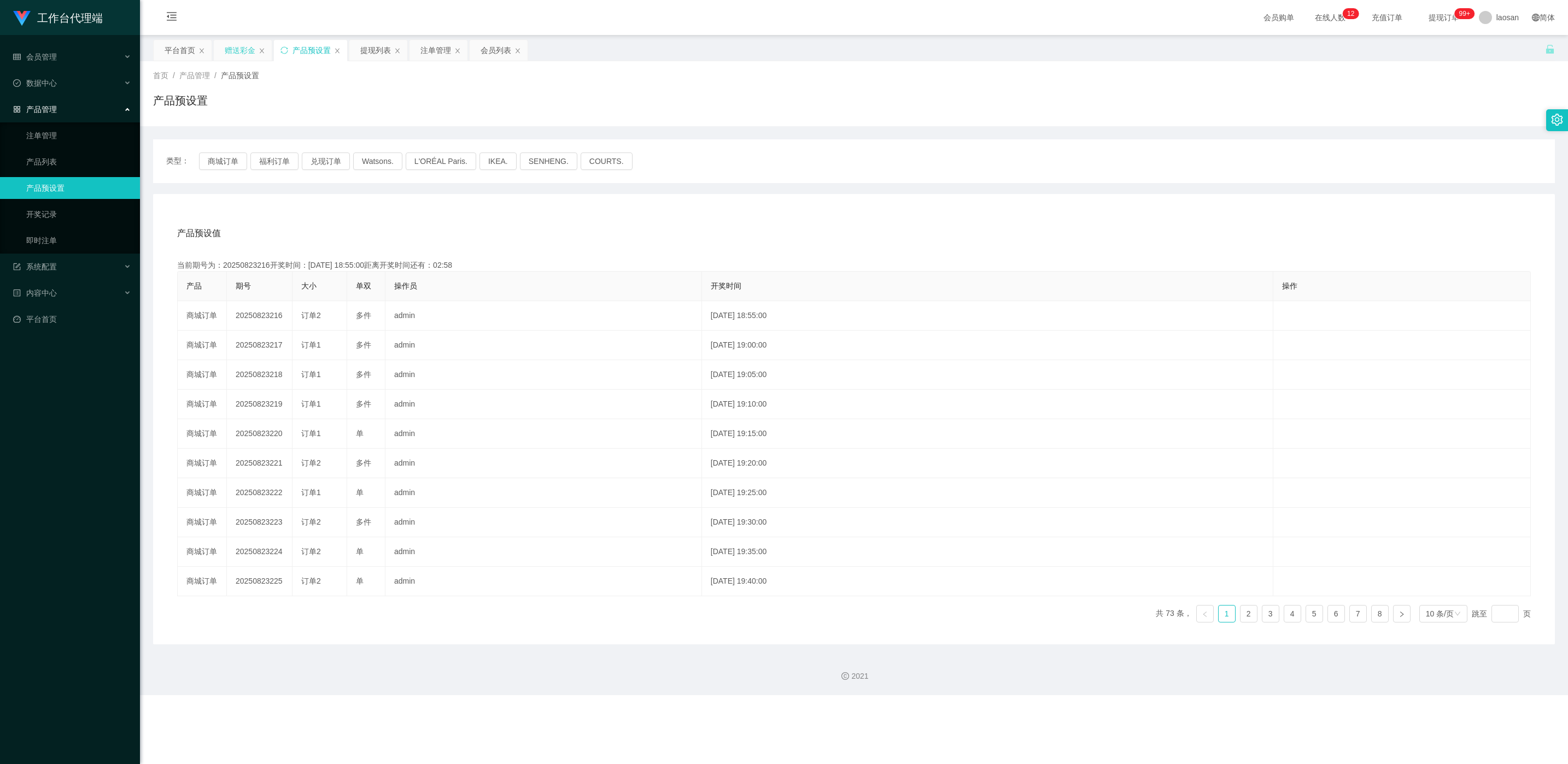
click at [246, 51] on div "赠送彩金" at bounding box center [240, 50] width 30 height 20
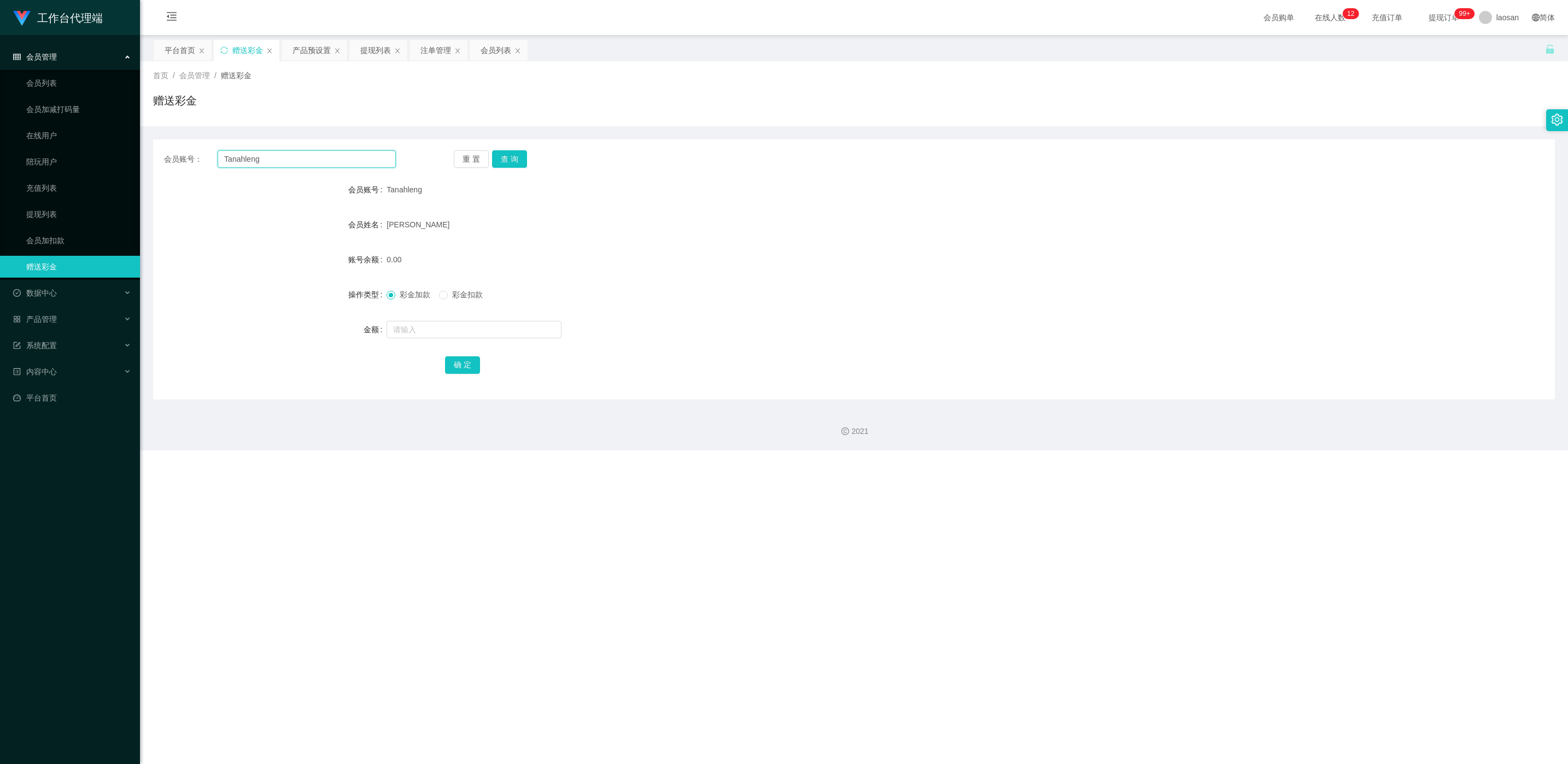
click at [294, 158] on input "Tanahleng" at bounding box center [306, 158] width 178 height 17
click at [372, 48] on div "提现列表" at bounding box center [375, 50] width 30 height 20
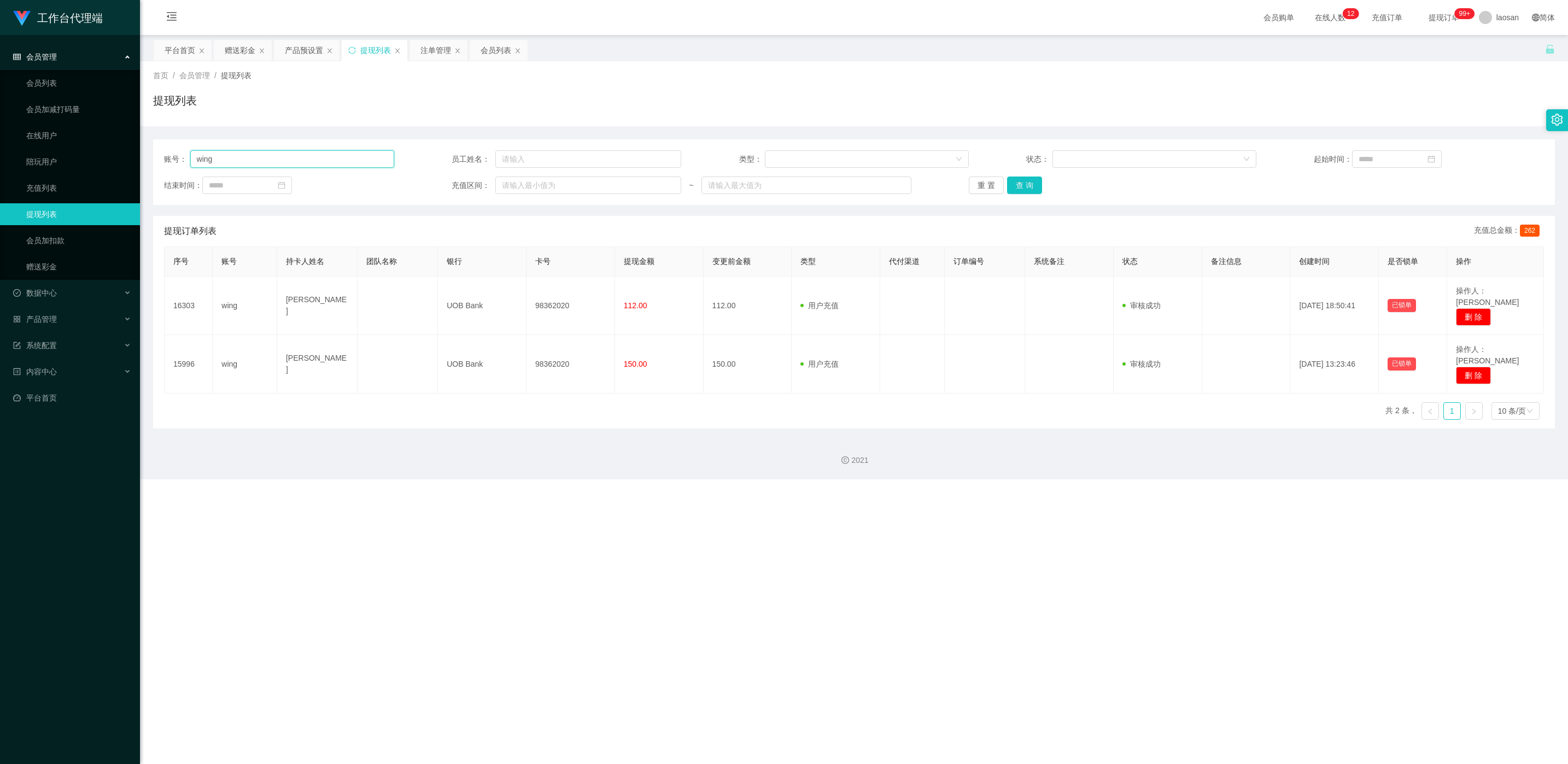
click at [264, 153] on input "wing" at bounding box center [292, 158] width 204 height 17
paste input "Tanahle"
type input "Tanahleng"
click at [524, 185] on button "查 询" at bounding box center [1024, 185] width 35 height 17
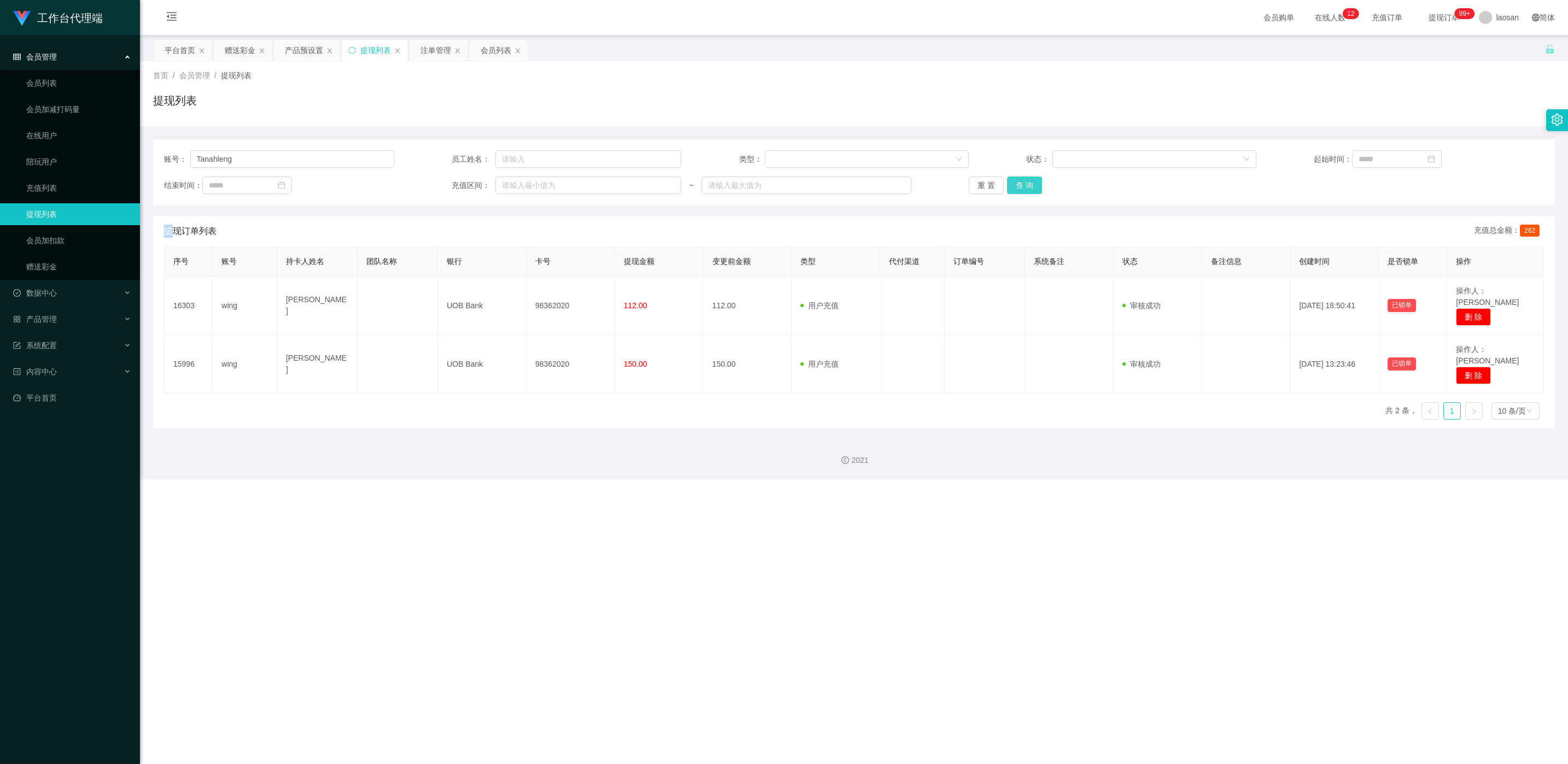
click at [524, 185] on div "重 置 查 询" at bounding box center [1084, 185] width 230 height 17
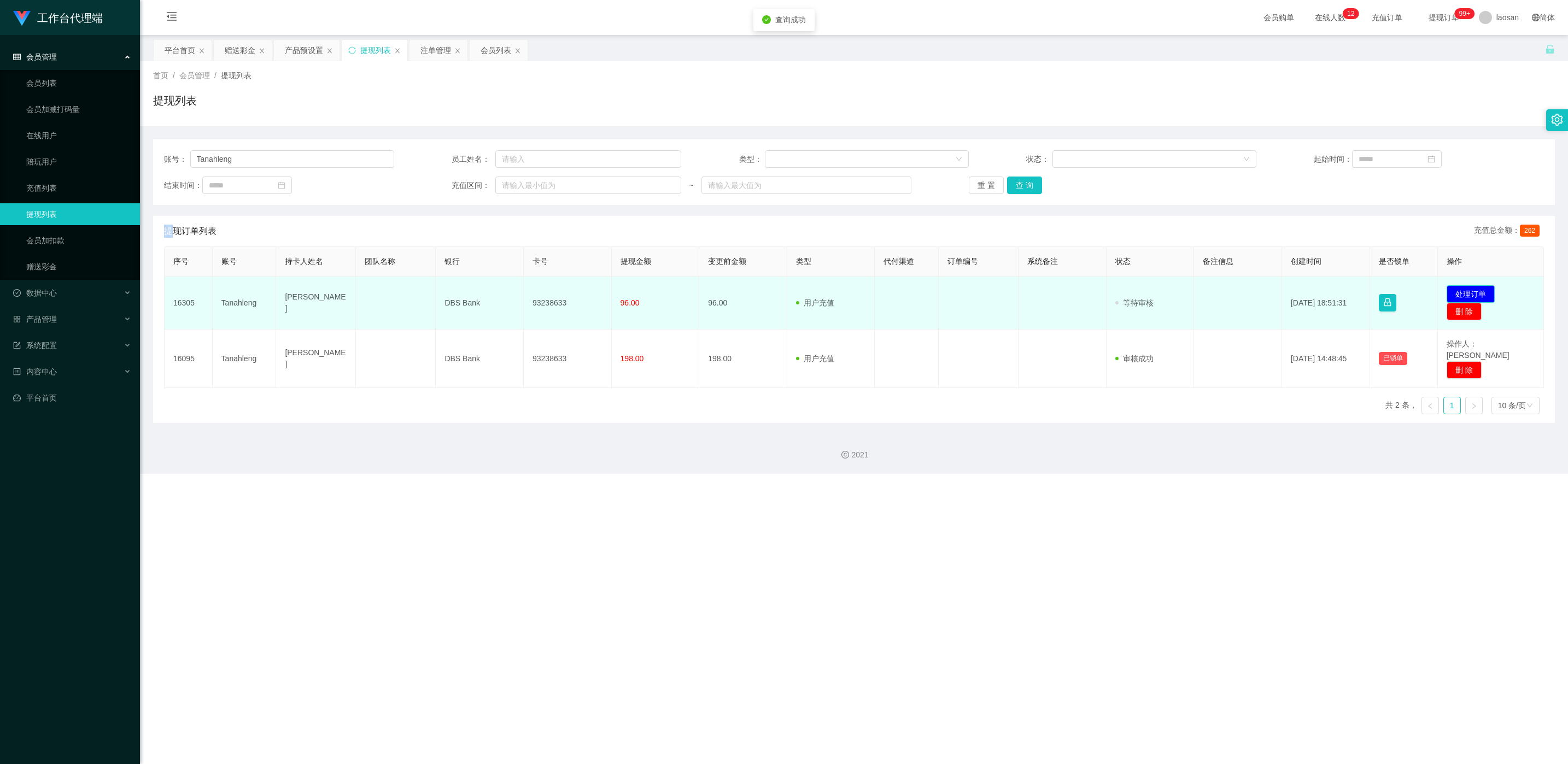
click at [524, 291] on button "处理订单" at bounding box center [1470, 293] width 48 height 17
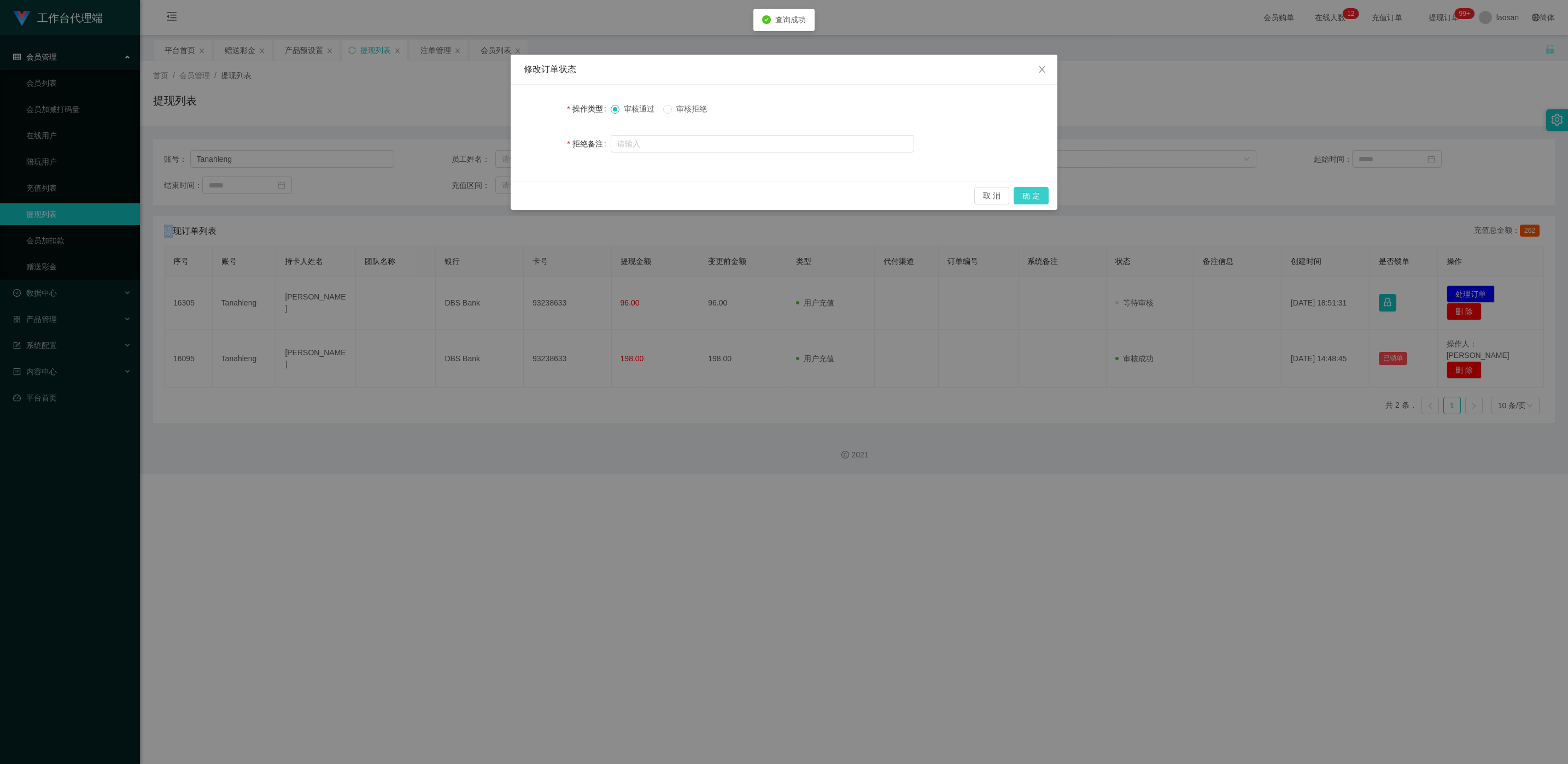
click at [524, 193] on button "确 定" at bounding box center [1031, 196] width 35 height 17
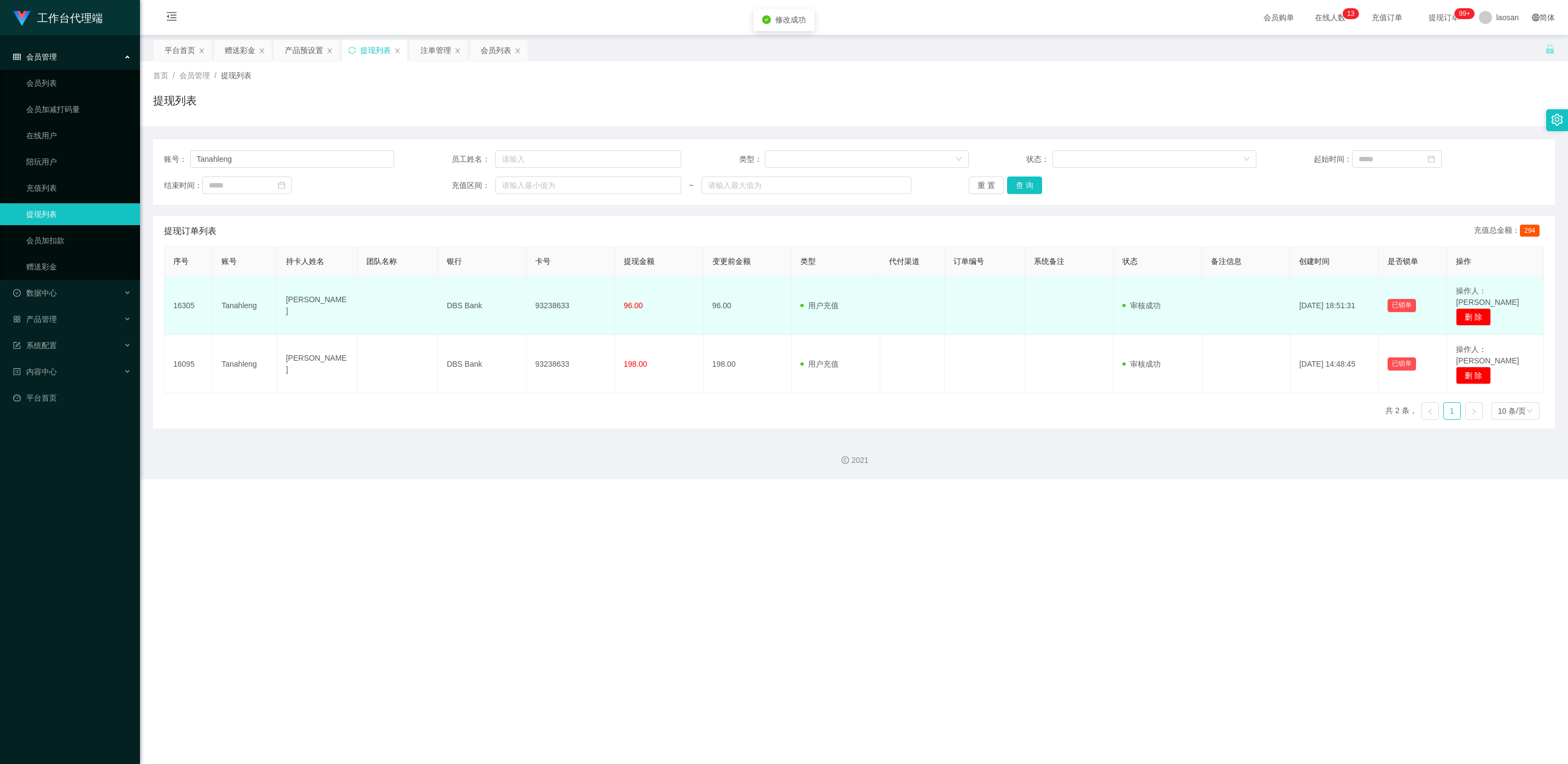
click at [524, 300] on td "93238633" at bounding box center [570, 305] width 89 height 58
click at [524, 299] on td "93238633" at bounding box center [570, 305] width 89 height 58
copy td "93238633"
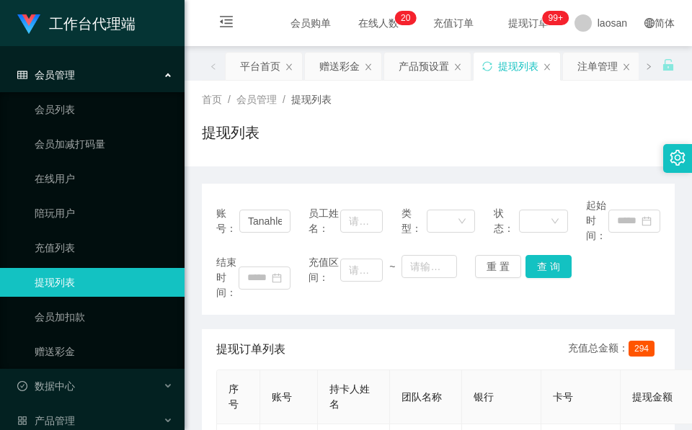
click at [306, 173] on div "账号： Tanahleng 员工姓名： 类型： 状态： 起始时间： 结束时间： 充值区间： ~ 重 置 查 询 提现订单列表 充值总金额： 294 序号 账号…" at bounding box center [438, 411] width 473 height 489
click at [348, 70] on div "赠送彩金" at bounding box center [339, 66] width 40 height 27
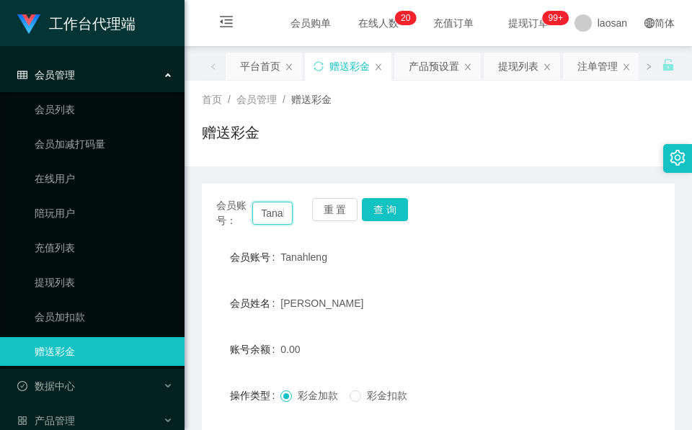
click at [273, 211] on input "Tanahleng" at bounding box center [272, 213] width 40 height 23
paste input "Zircon"
type input "Zircon"
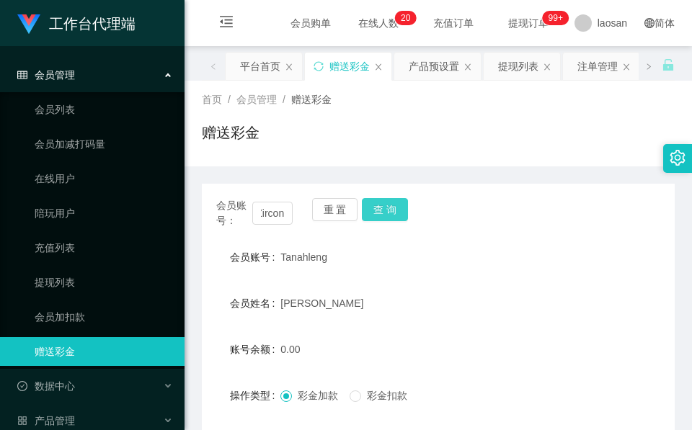
click at [401, 212] on button "查 询" at bounding box center [385, 209] width 46 height 23
click at [401, 212] on div "会员账号： Zircon 重 置 查 询" at bounding box center [438, 213] width 473 height 30
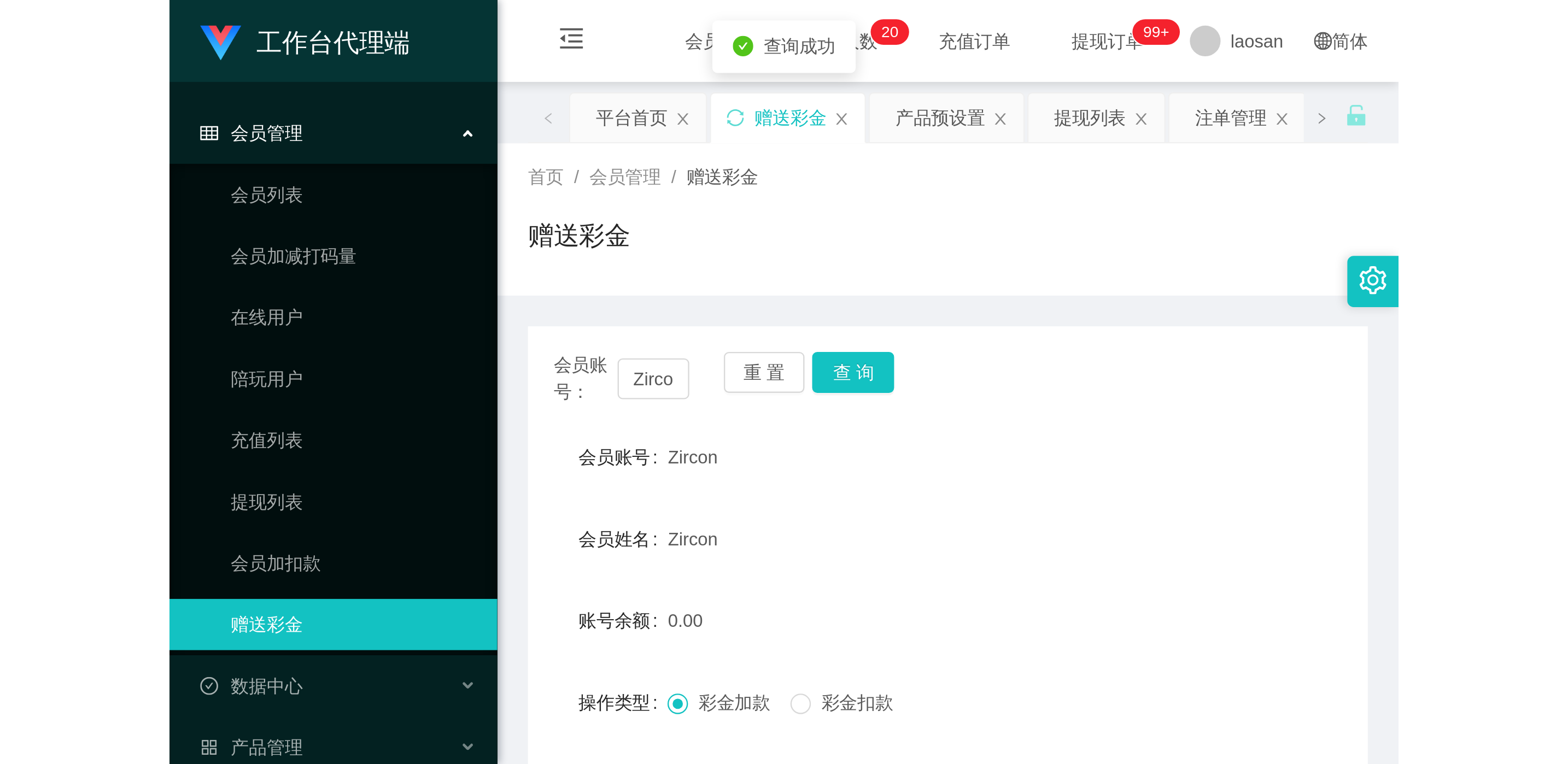
scroll to position [82, 0]
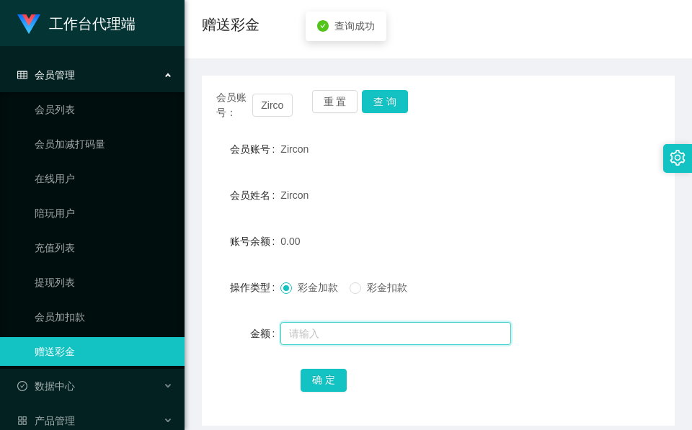
click at [312, 332] on input "text" at bounding box center [395, 333] width 231 height 23
type input "120"
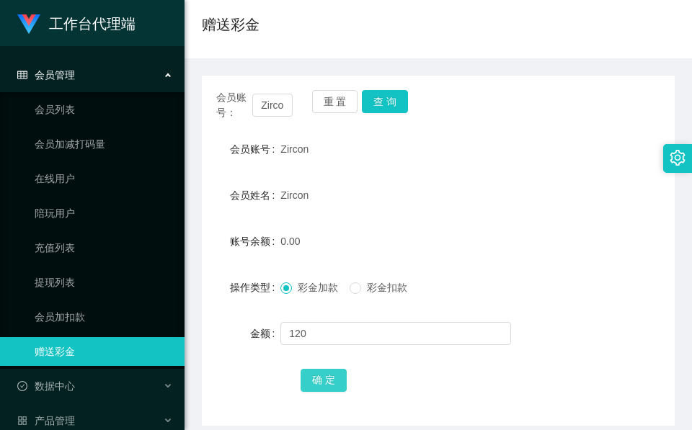
click at [314, 383] on button "确 定" at bounding box center [324, 380] width 46 height 23
click at [288, 63] on div "会员账号： Zircon 重 置 查 询 会员账号 Zircon 会员姓名 Zircon 账号余额 120.00 操作类型 彩金加款 彩金扣款 金额 确 定" at bounding box center [438, 242] width 473 height 368
click at [394, 98] on button "查 询" at bounding box center [385, 101] width 46 height 23
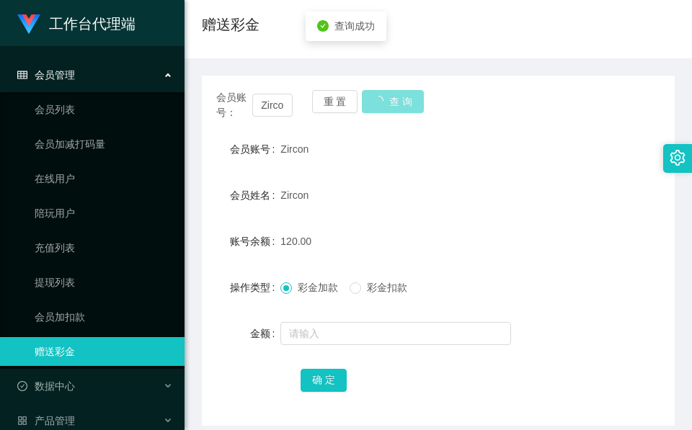
click at [396, 107] on button "查 询" at bounding box center [393, 101] width 62 height 23
click at [396, 107] on div "会员账号： Zircon 重 置 查 询" at bounding box center [438, 105] width 473 height 30
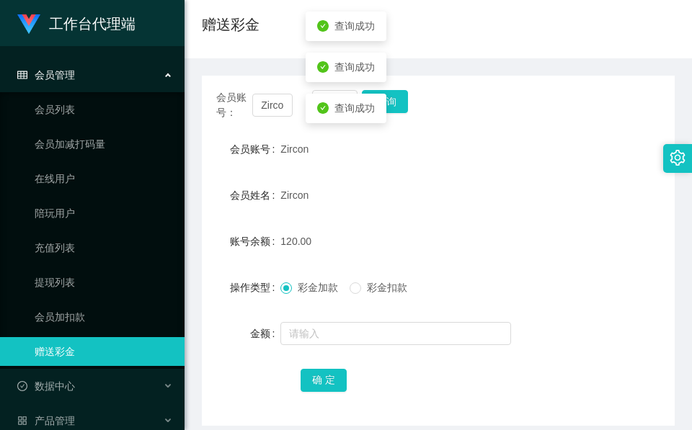
drag, startPoint x: 396, startPoint y: 107, endPoint x: 427, endPoint y: 247, distance: 144.0
click at [427, 236] on div "120.00" at bounding box center [418, 241] width 276 height 29
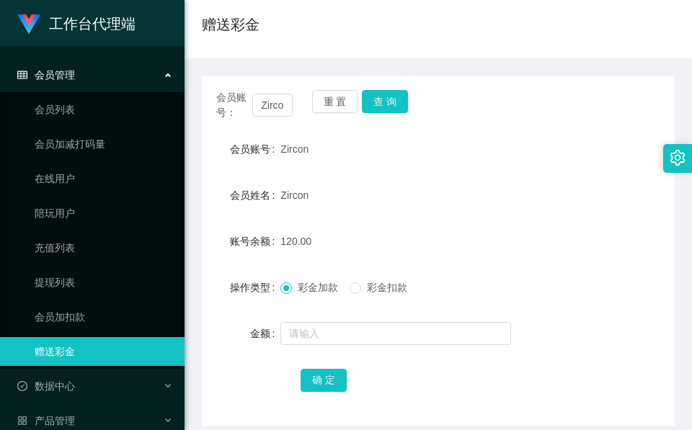
drag, startPoint x: 457, startPoint y: 193, endPoint x: 508, endPoint y: 98, distance: 108.1
click at [461, 186] on div "Zircon" at bounding box center [418, 195] width 276 height 29
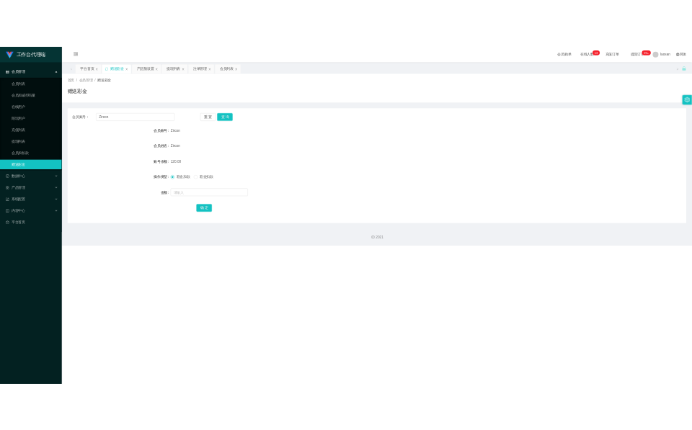
scroll to position [0, 0]
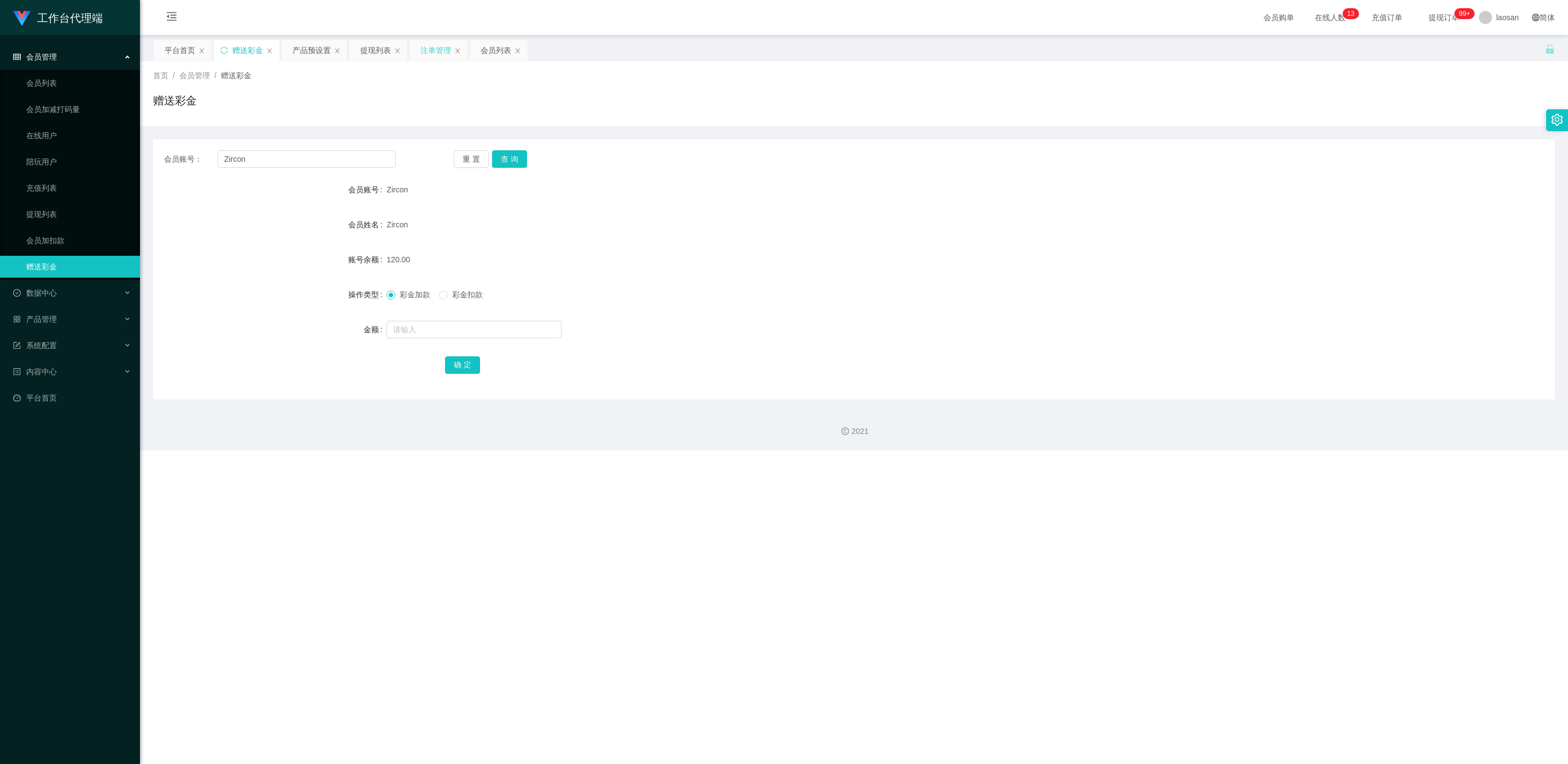
click at [428, 48] on div "注单管理" at bounding box center [435, 50] width 30 height 20
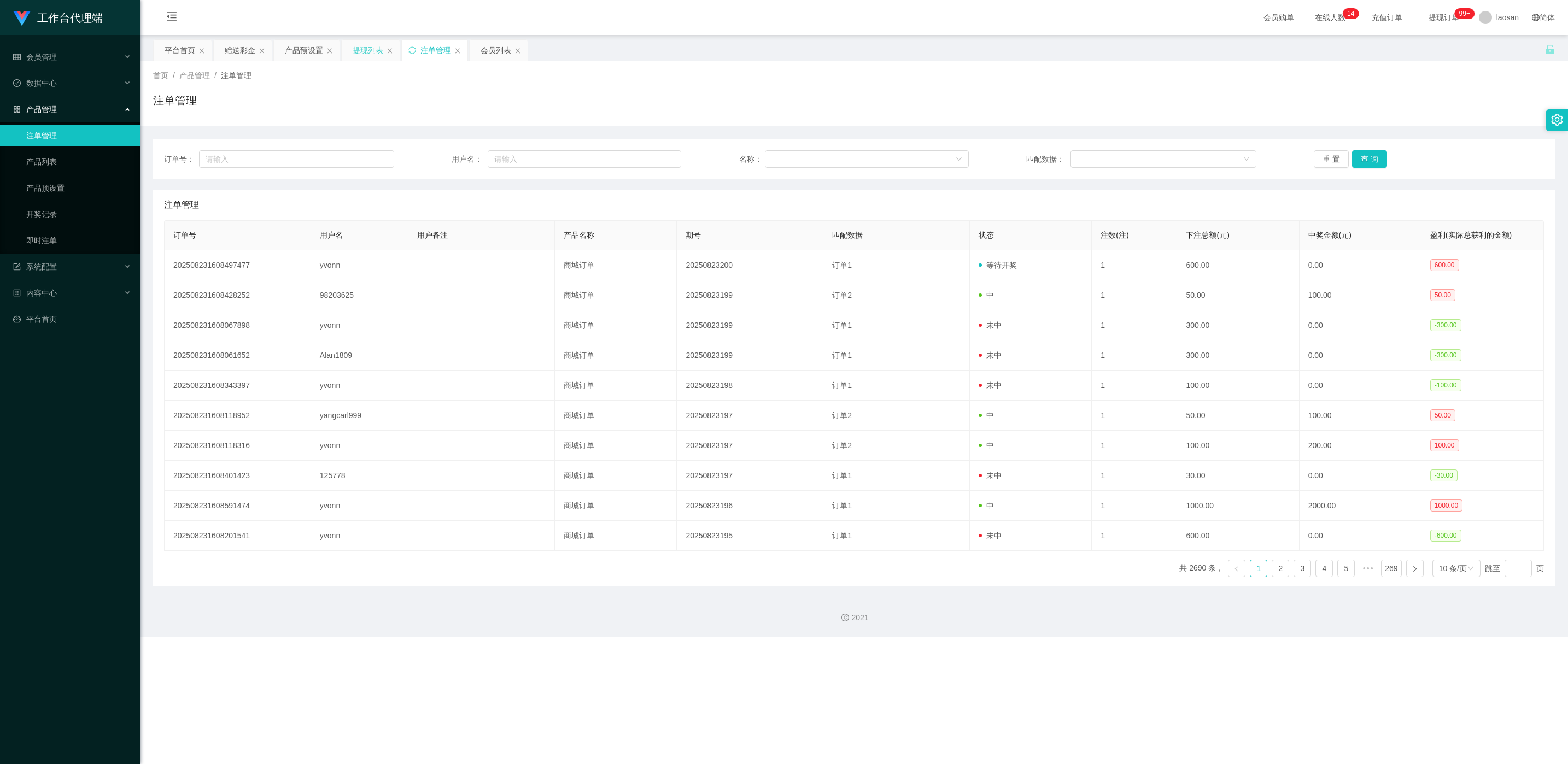
click at [363, 50] on div "提现列表" at bounding box center [368, 50] width 30 height 20
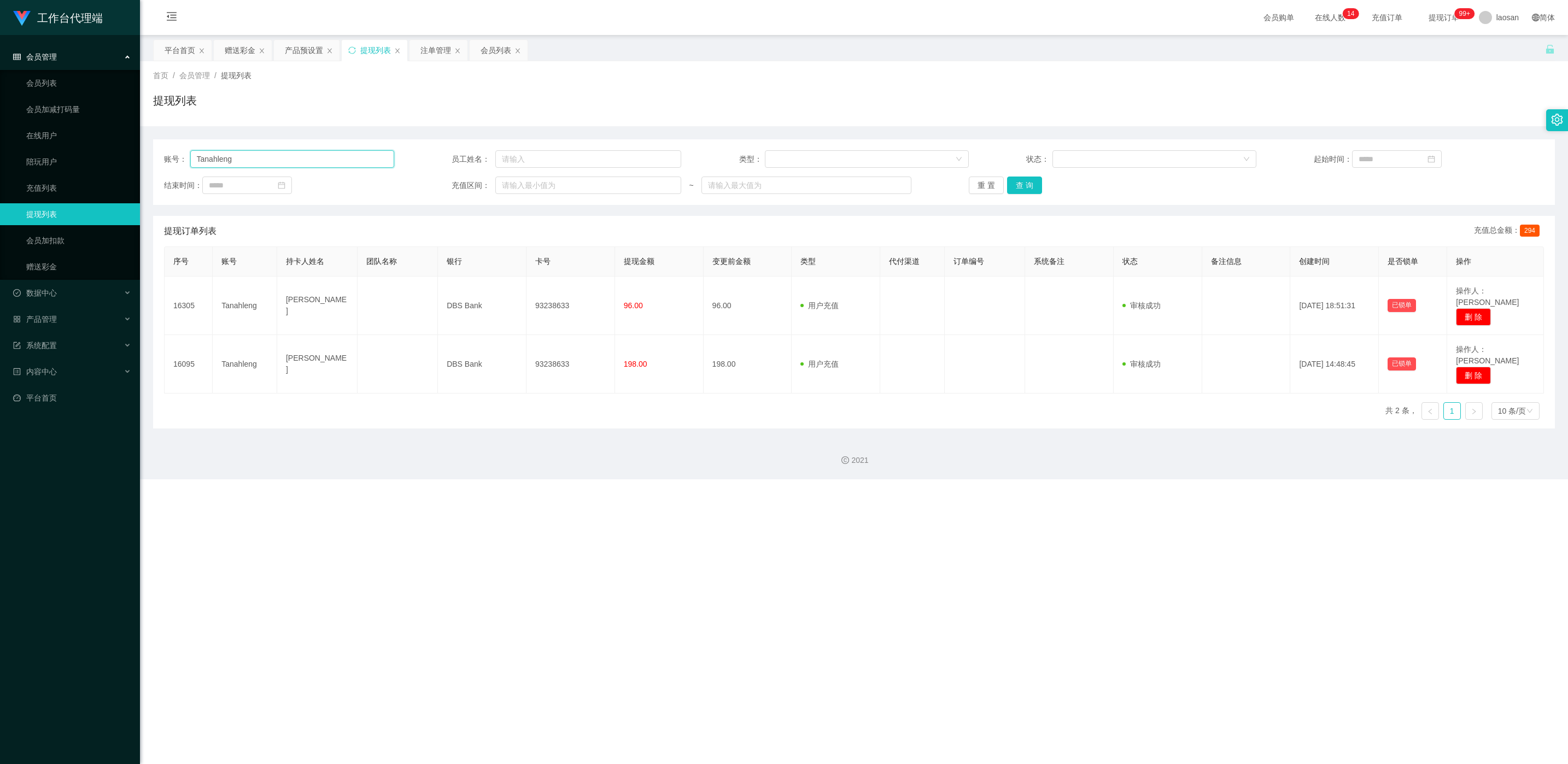
click at [271, 153] on input "Tanahleng" at bounding box center [292, 158] width 204 height 17
paste input "Zircon"
type input "Zircon"
click at [524, 185] on button "查 询" at bounding box center [1024, 185] width 35 height 17
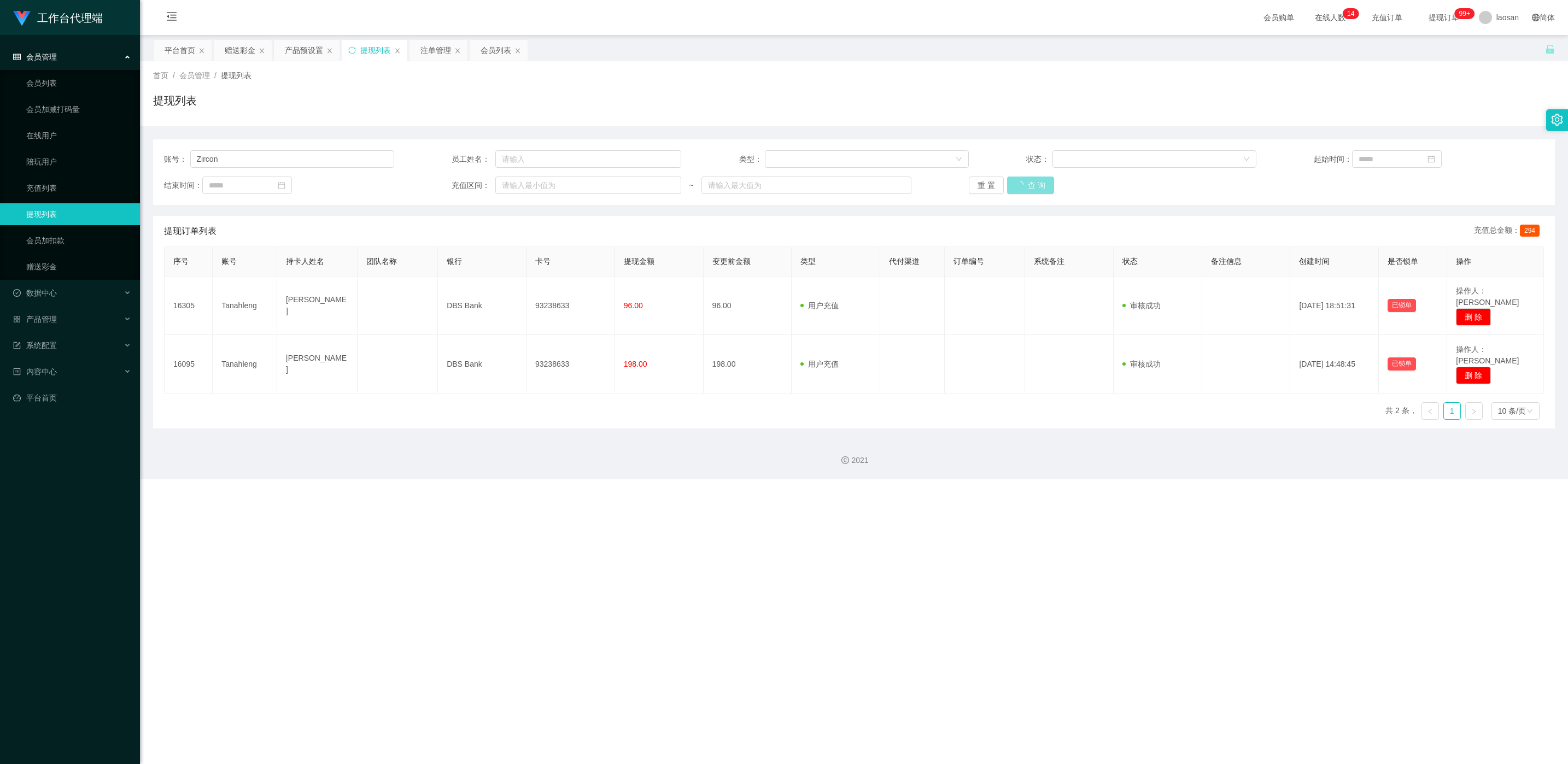
click at [524, 185] on button "查 询" at bounding box center [1030, 185] width 47 height 17
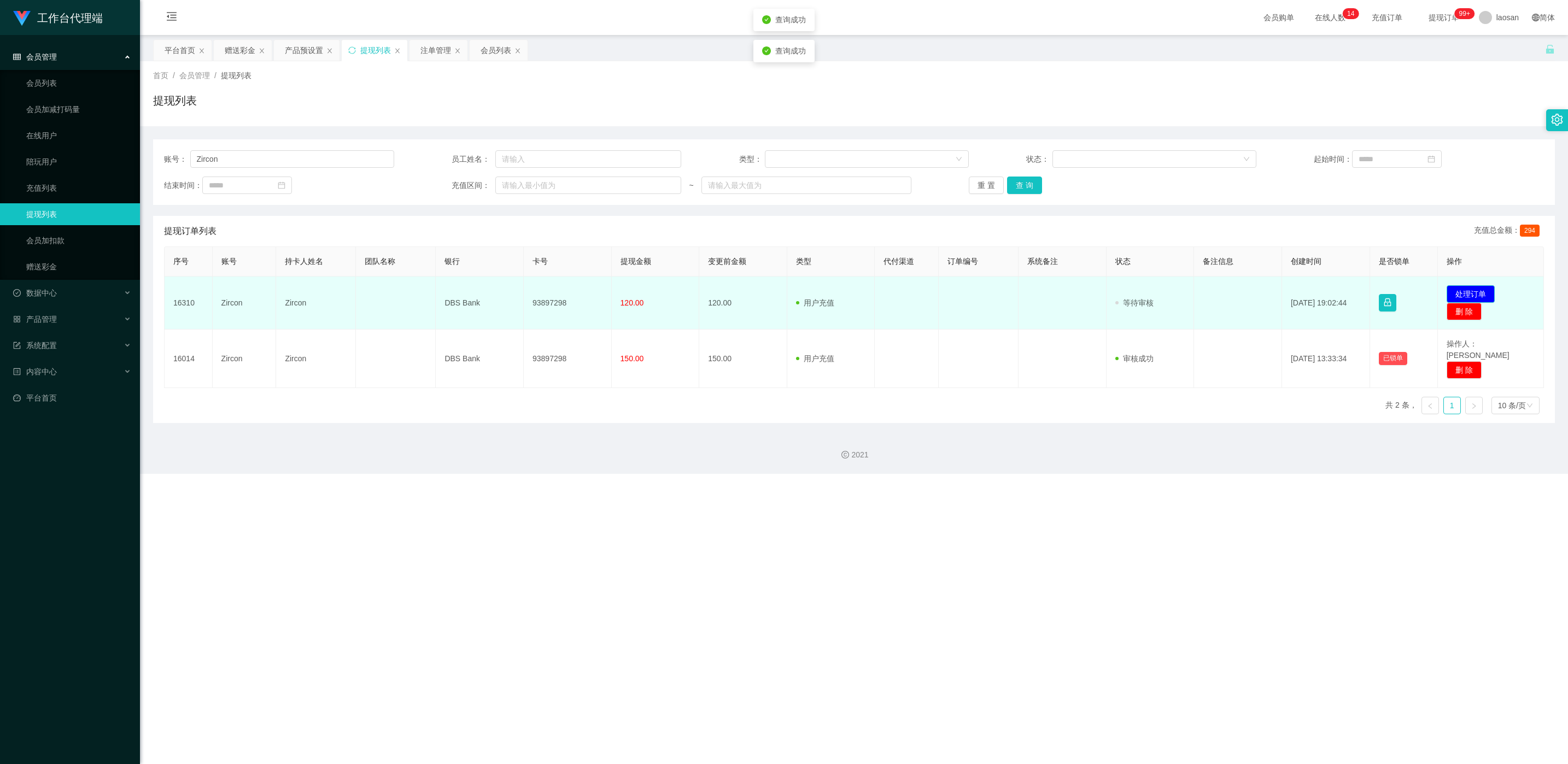
click at [524, 291] on button "处理订单" at bounding box center [1470, 293] width 48 height 17
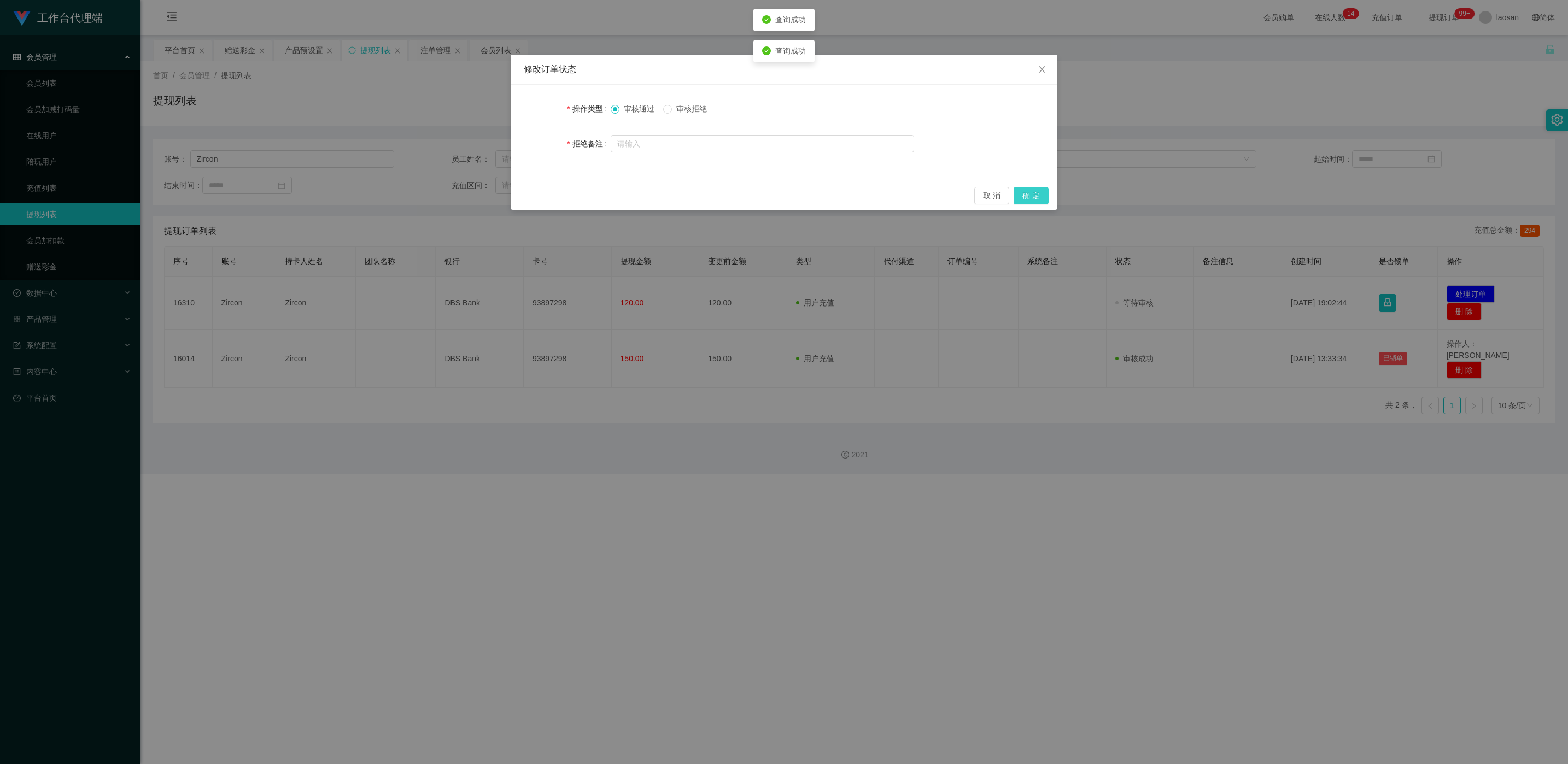
click at [524, 196] on button "确 定" at bounding box center [1031, 196] width 35 height 17
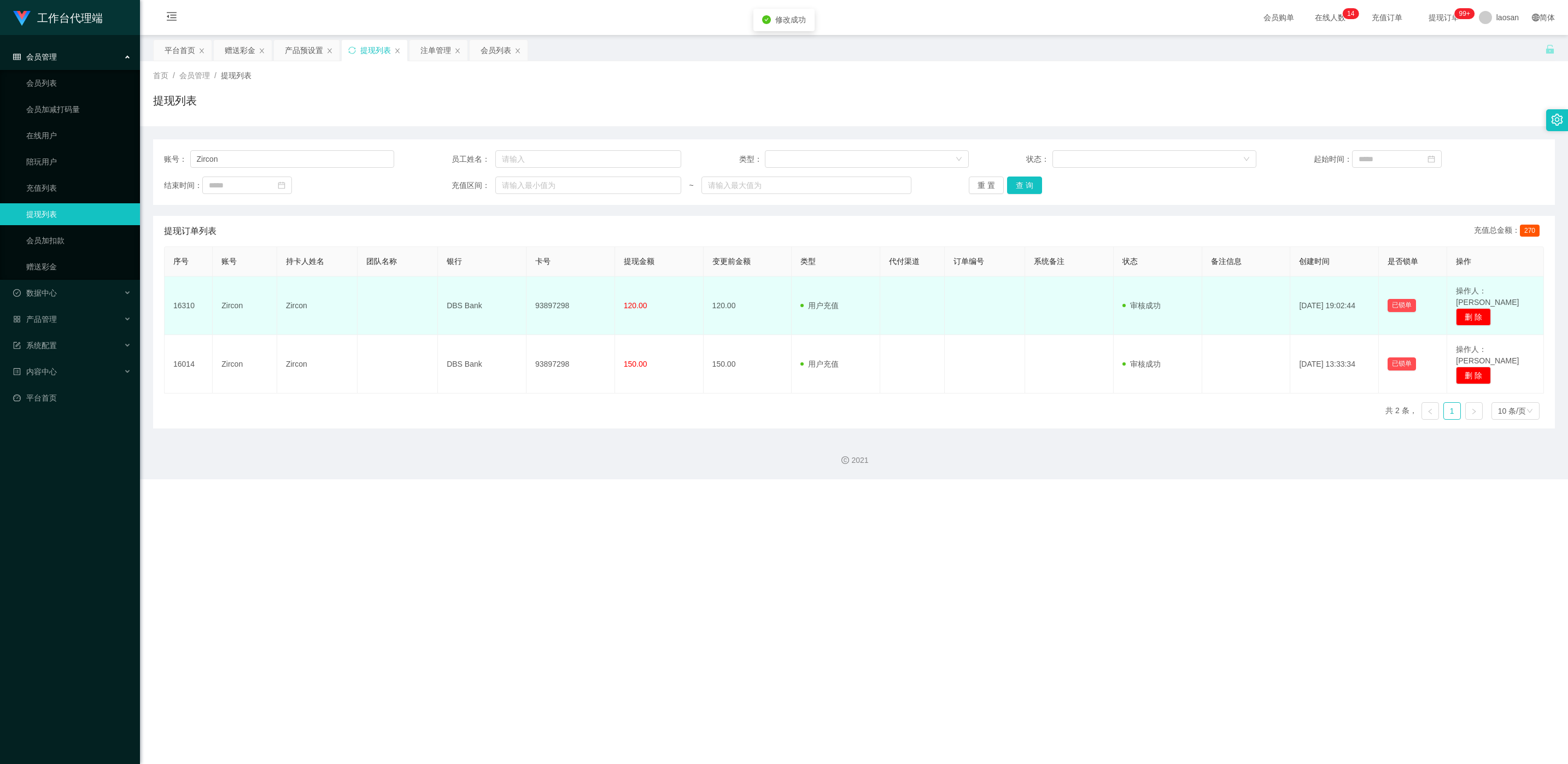
click at [524, 296] on td "93897298" at bounding box center [570, 305] width 89 height 58
copy td "93897298"
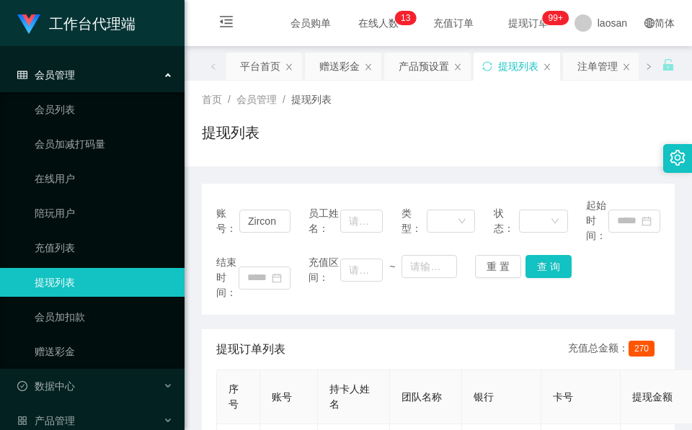
click at [330, 154] on div "提现列表" at bounding box center [438, 138] width 473 height 33
click at [348, 72] on div "赠送彩金" at bounding box center [339, 66] width 40 height 27
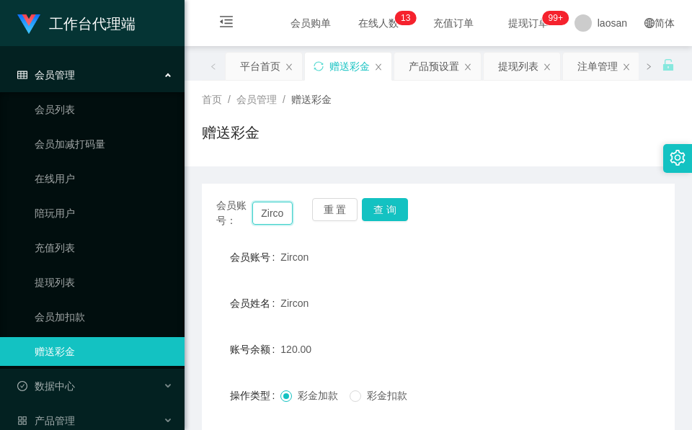
click at [278, 217] on input "Zircon" at bounding box center [272, 213] width 40 height 23
paste input "yangcarl999"
type input "yangcarl999"
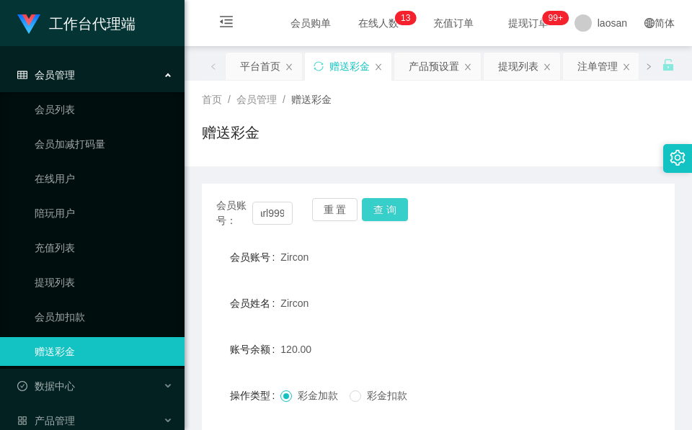
click at [377, 210] on button "查 询" at bounding box center [385, 209] width 46 height 23
click at [377, 210] on div "重 置 查 询" at bounding box center [350, 213] width 76 height 30
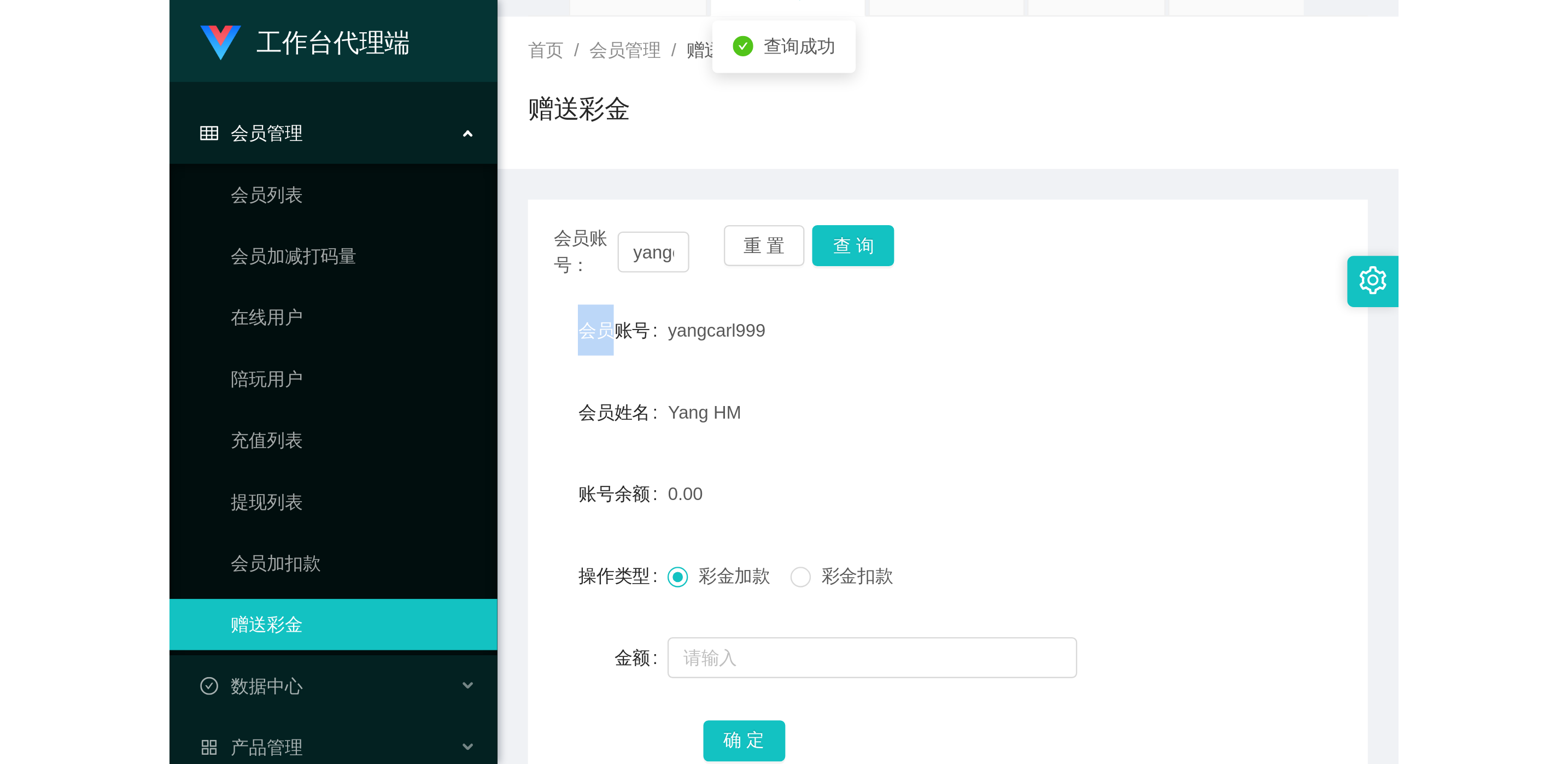
scroll to position [82, 0]
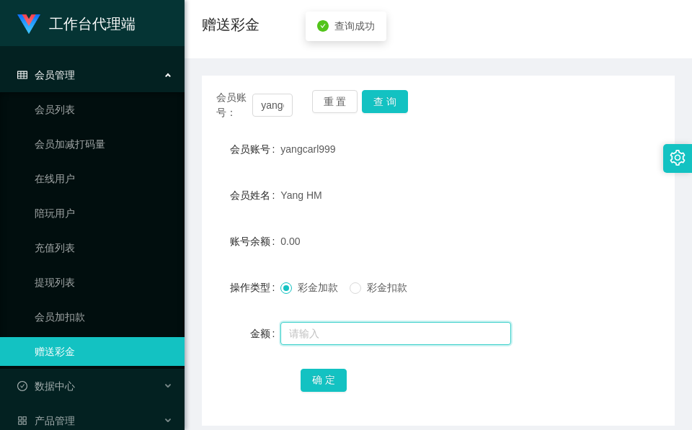
drag, startPoint x: 312, startPoint y: 336, endPoint x: 314, endPoint y: 329, distance: 7.5
click at [314, 329] on input "text" at bounding box center [395, 333] width 231 height 23
type input "100"
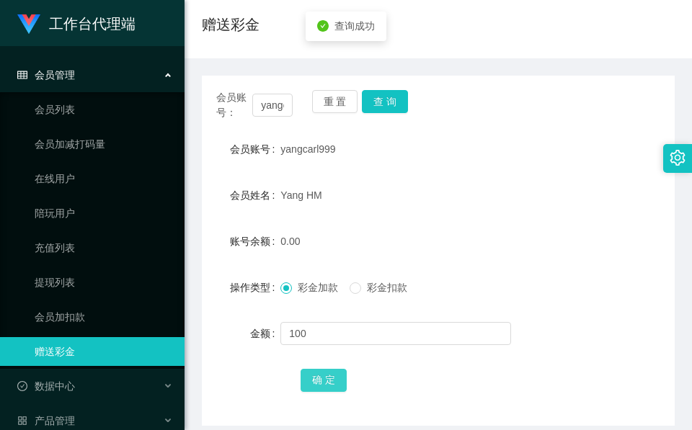
click at [311, 375] on button "确 定" at bounding box center [324, 380] width 46 height 23
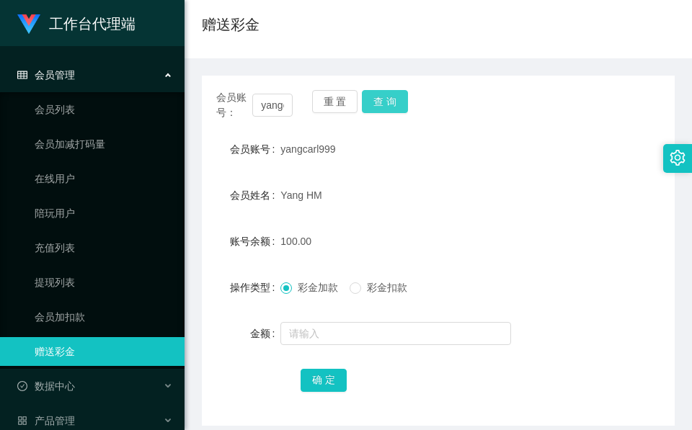
click at [390, 108] on button "查 询" at bounding box center [385, 101] width 46 height 23
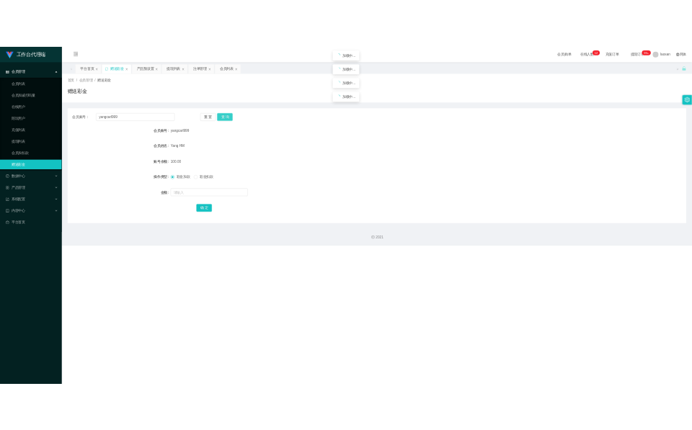
scroll to position [0, 0]
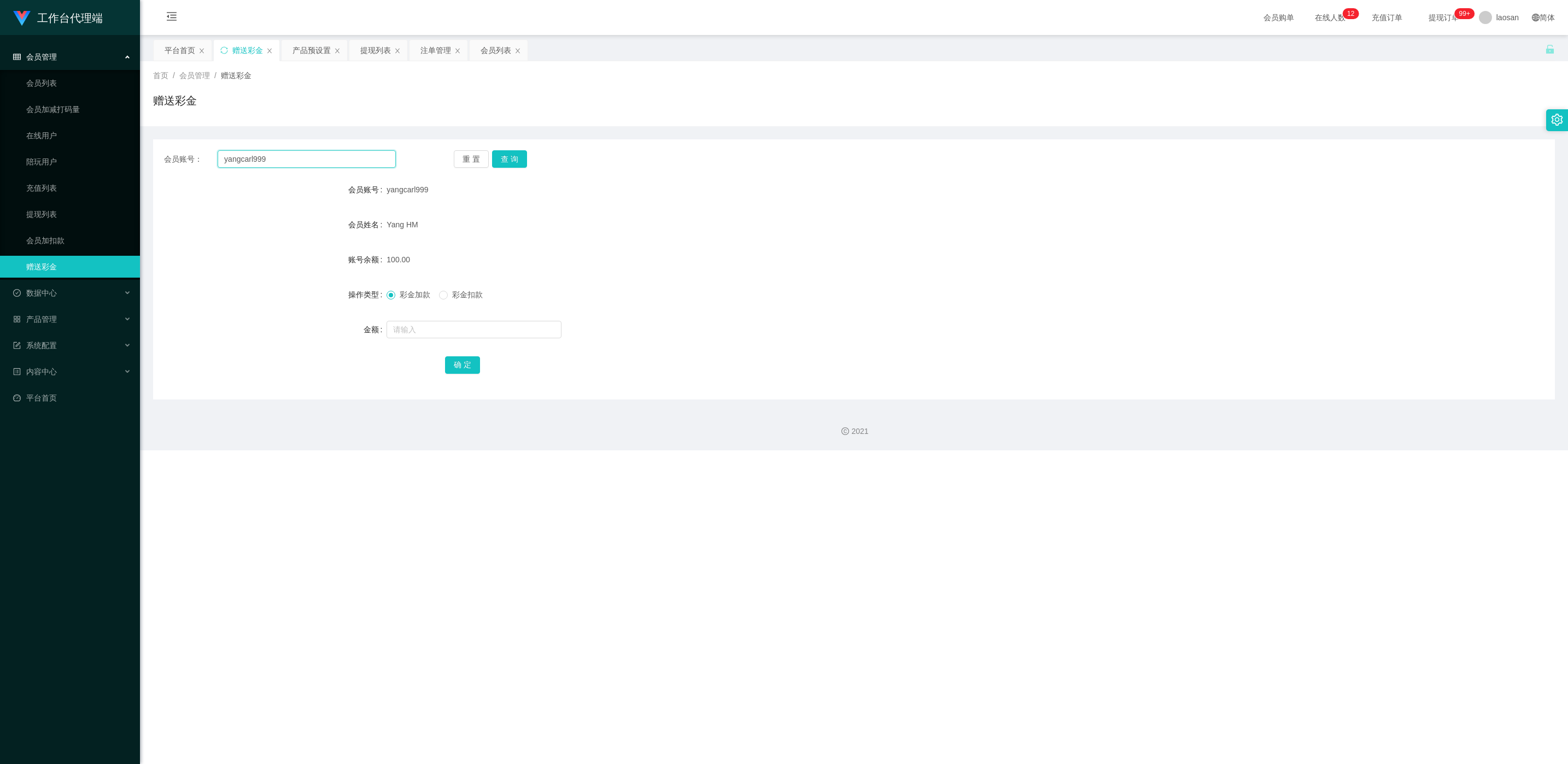
click at [381, 161] on input "yangcarl999" at bounding box center [306, 158] width 178 height 17
click at [381, 161] on input "yangcarl999" at bounding box center [306, 158] width 178 height 17
click at [509, 156] on button "查 询" at bounding box center [510, 158] width 35 height 17
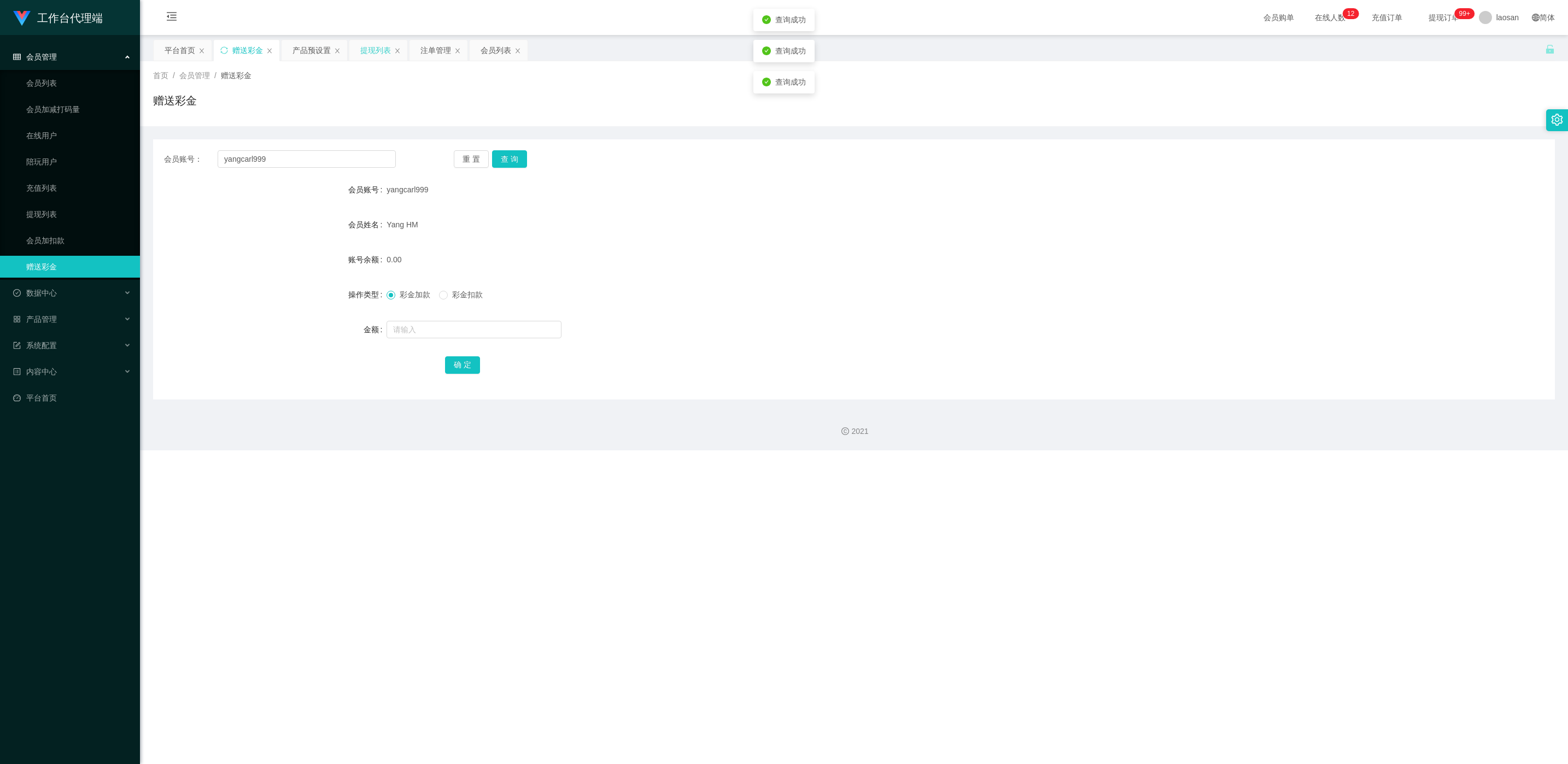
click at [366, 49] on div "提现列表" at bounding box center [375, 50] width 30 height 20
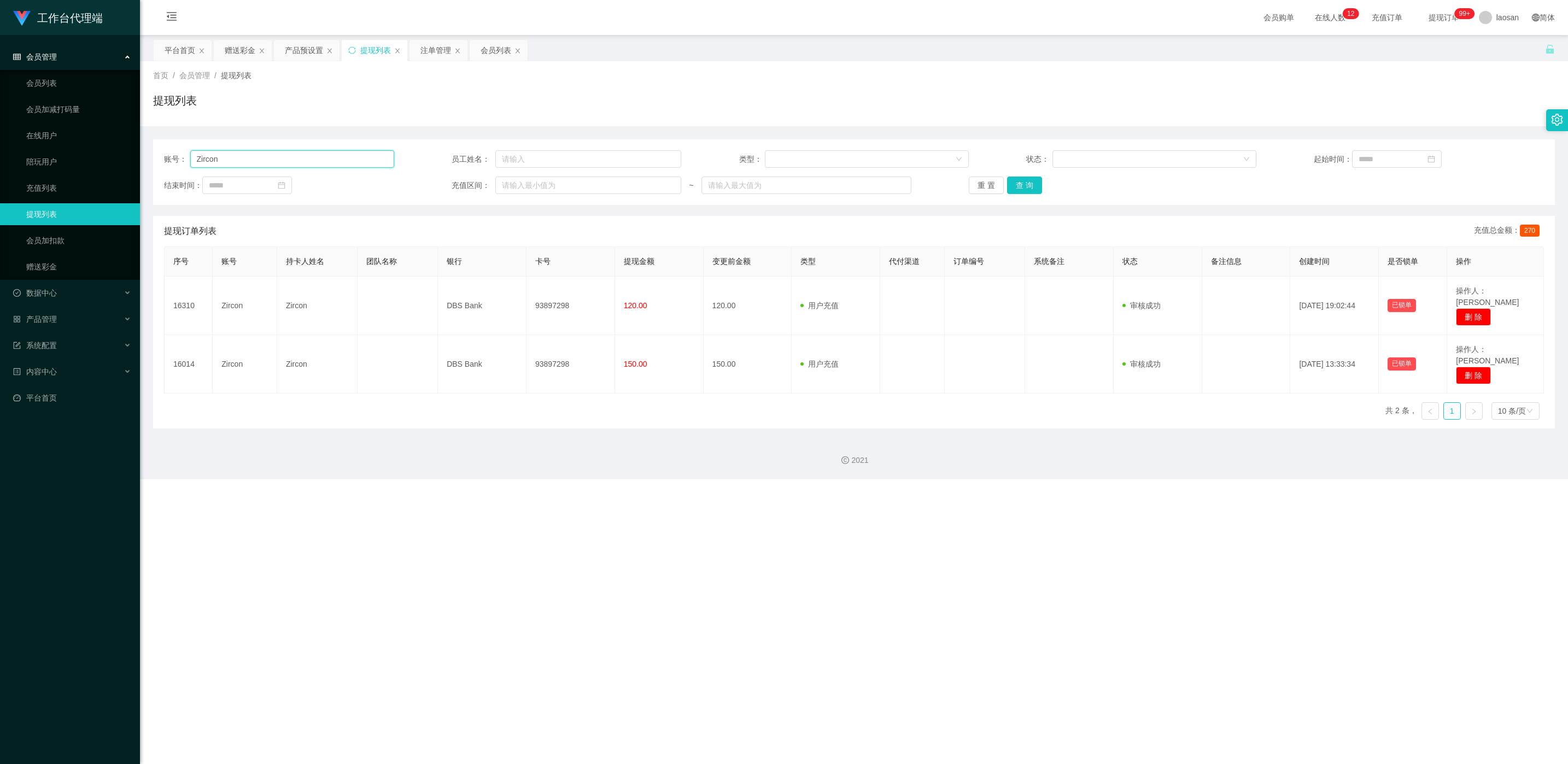
click at [325, 161] on input "Zircon" at bounding box center [292, 158] width 204 height 17
paste input "yangcarl999"
type input "yangcarl999"
click at [524, 181] on button "查 询" at bounding box center [1024, 185] width 35 height 17
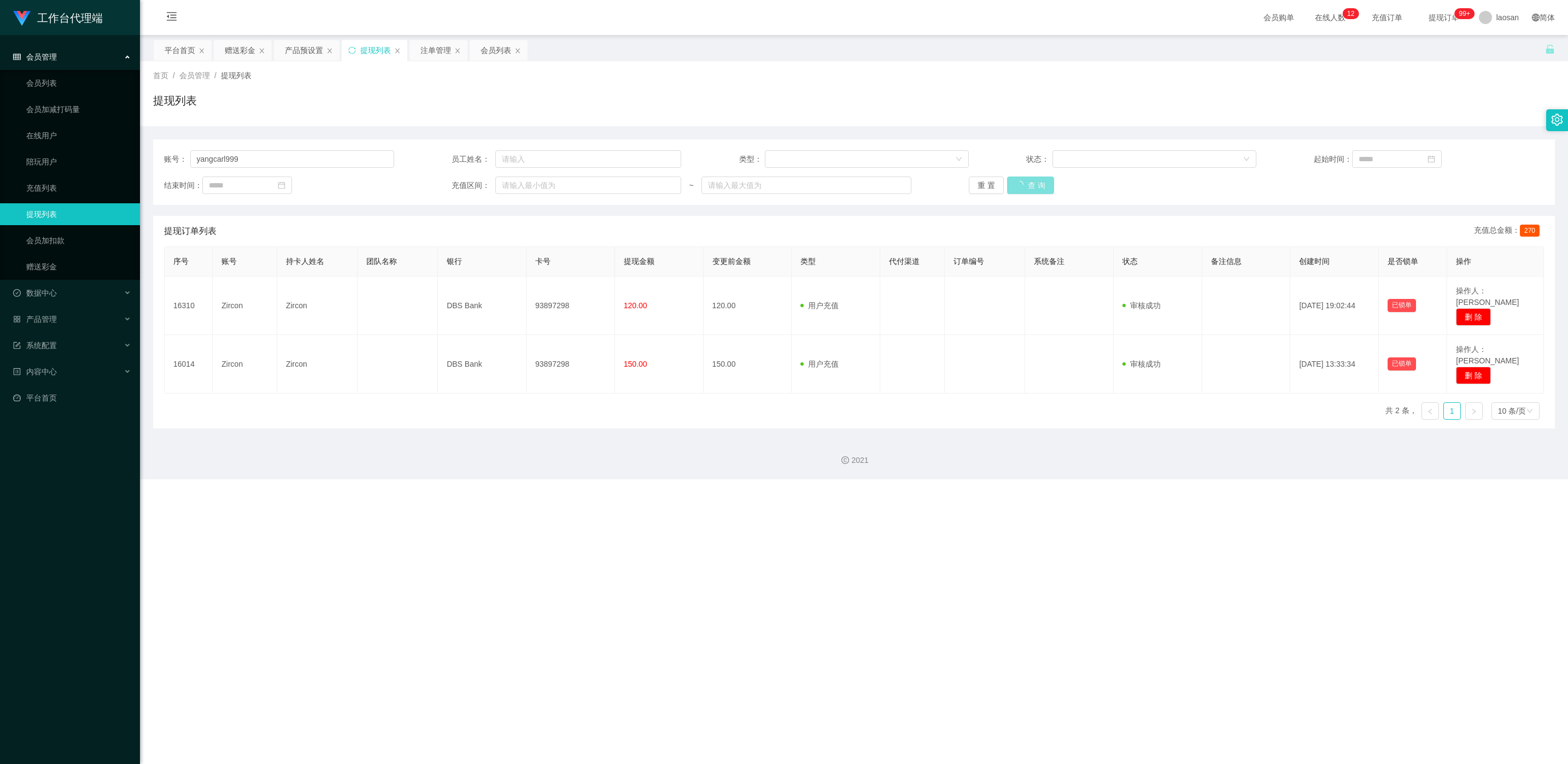
click at [524, 181] on div "重 置 查 询" at bounding box center [1084, 185] width 230 height 17
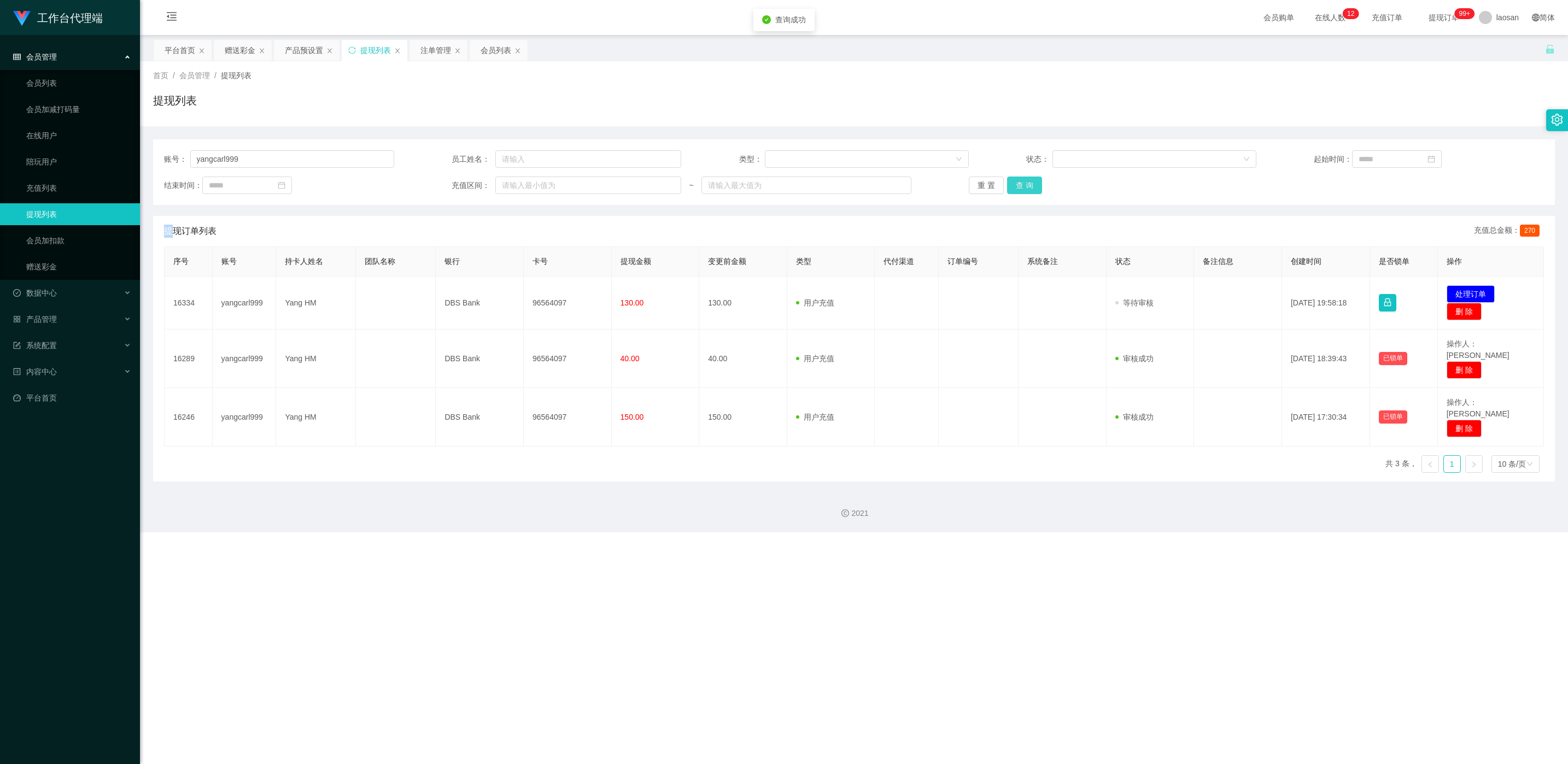
click at [524, 181] on button "查 询" at bounding box center [1024, 185] width 35 height 17
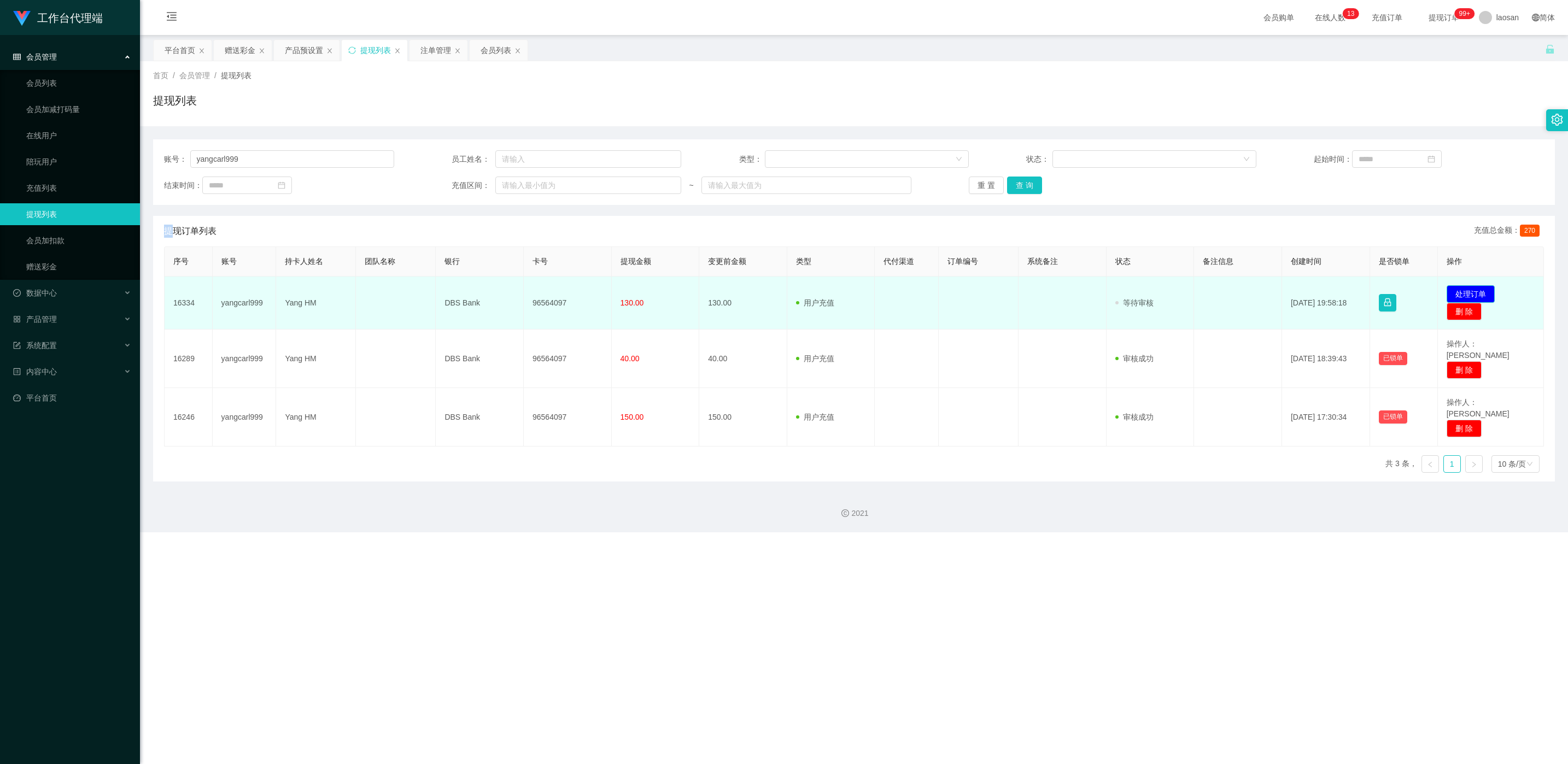
click at [524, 289] on button "处理订单" at bounding box center [1470, 293] width 48 height 17
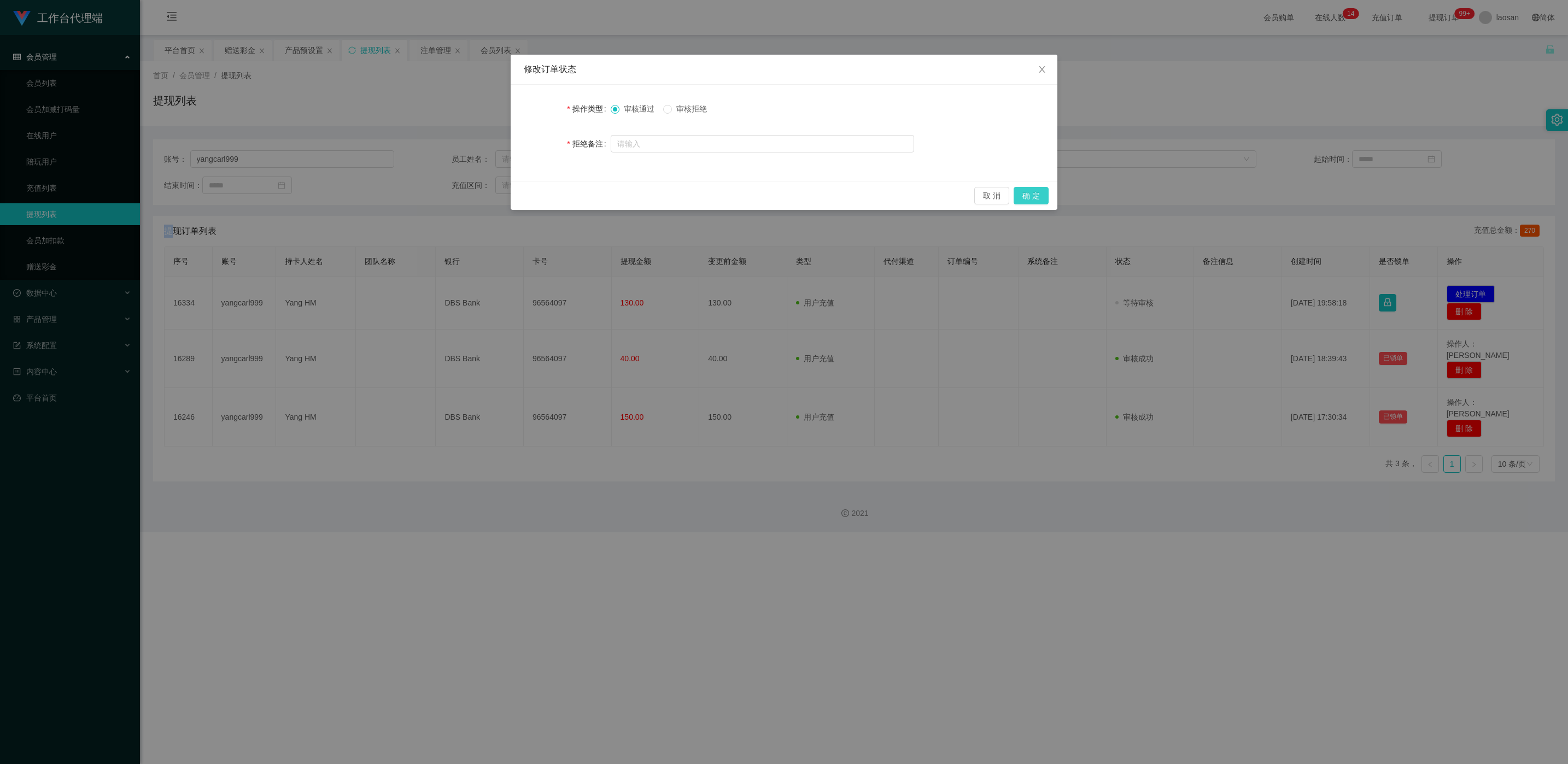
click at [524, 199] on button "确 定" at bounding box center [1031, 196] width 35 height 17
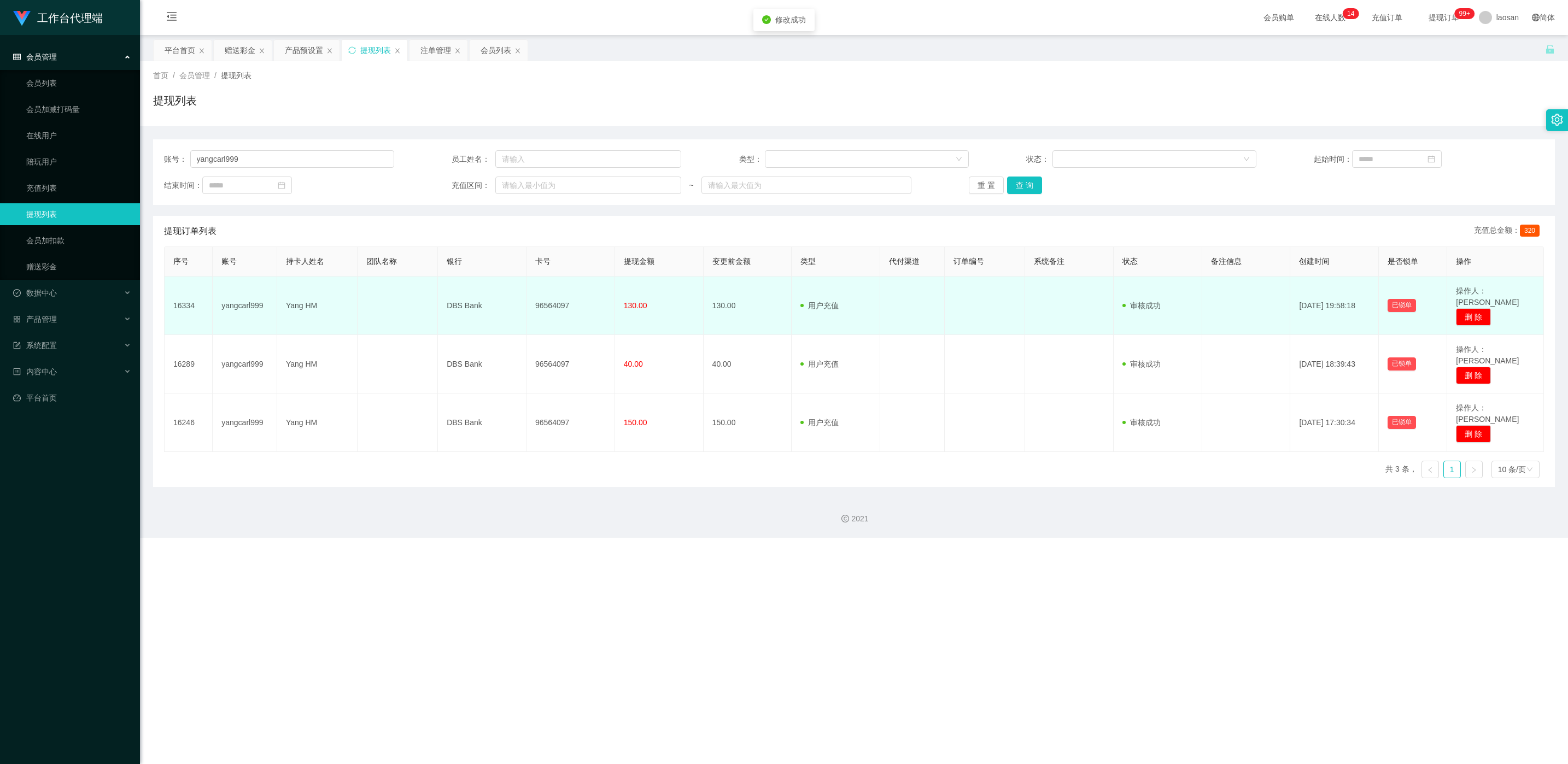
click at [524, 300] on td "96564097" at bounding box center [570, 305] width 89 height 58
copy td "96564097"
